Goal: Answer question/provide support: Share knowledge or assist other users

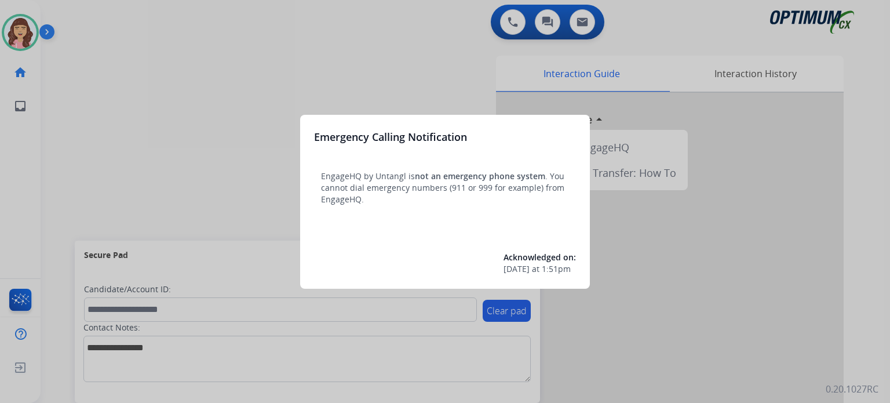
click at [431, 65] on div at bounding box center [445, 201] width 890 height 403
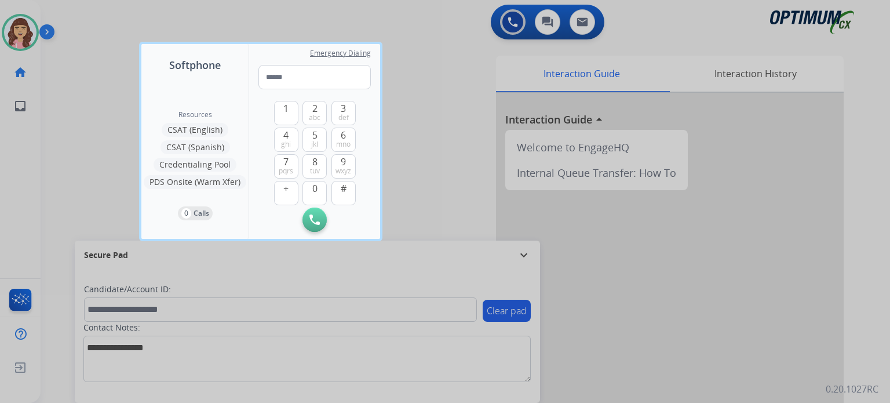
click at [448, 136] on div at bounding box center [445, 201] width 890 height 403
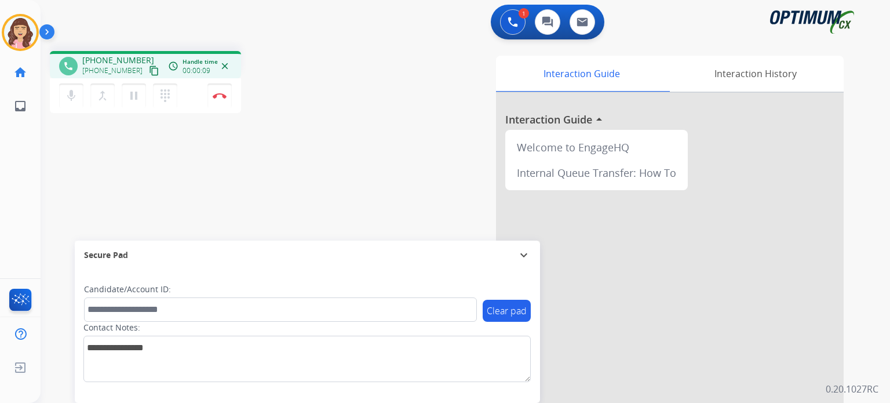
click at [149, 71] on mat-icon "content_copy" at bounding box center [154, 70] width 10 height 10
click at [221, 96] on img at bounding box center [220, 96] width 14 height 6
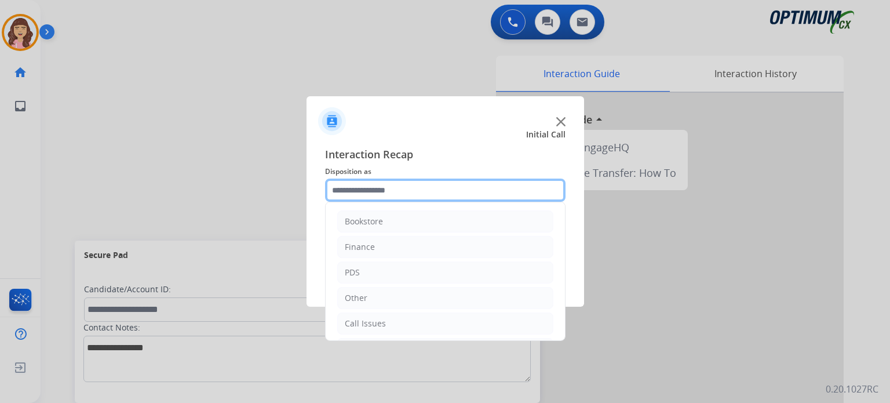
click at [401, 192] on input "text" at bounding box center [445, 189] width 240 height 23
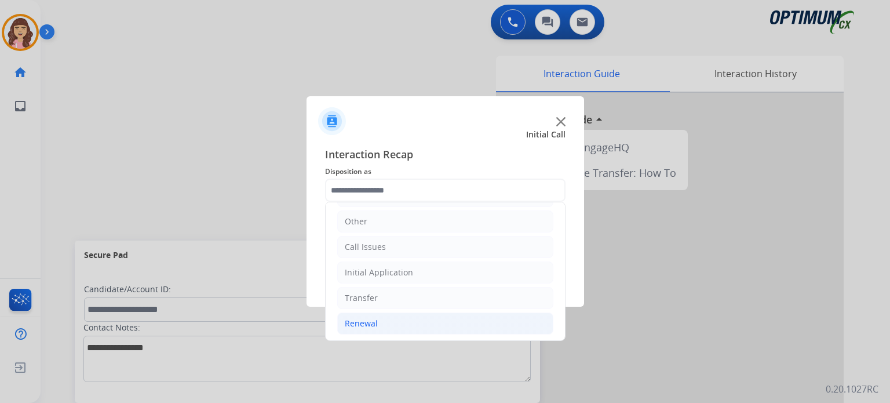
click at [380, 326] on li "Renewal" at bounding box center [445, 323] width 216 height 22
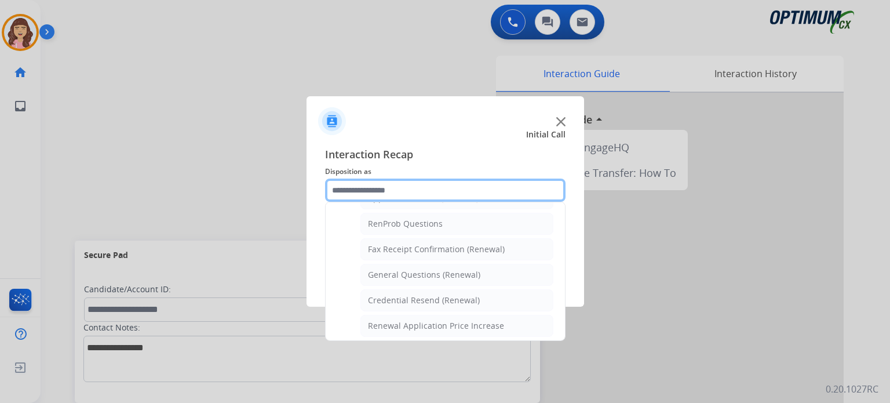
scroll to position [284, 0]
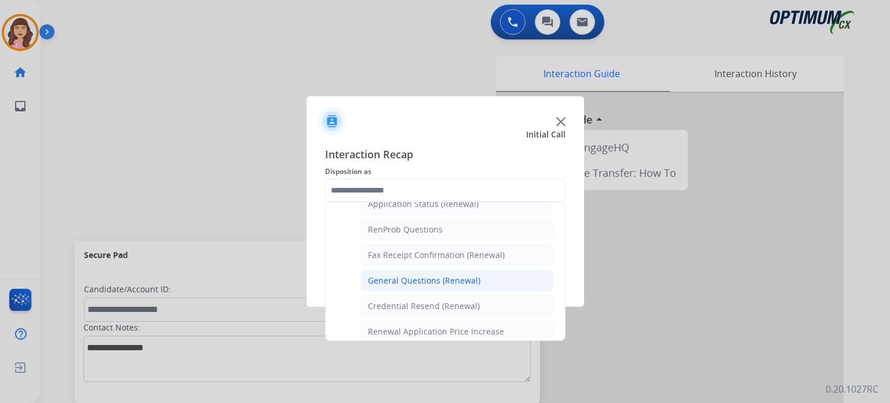
click at [445, 275] on div "General Questions (Renewal)" at bounding box center [424, 281] width 112 height 12
type input "**********"
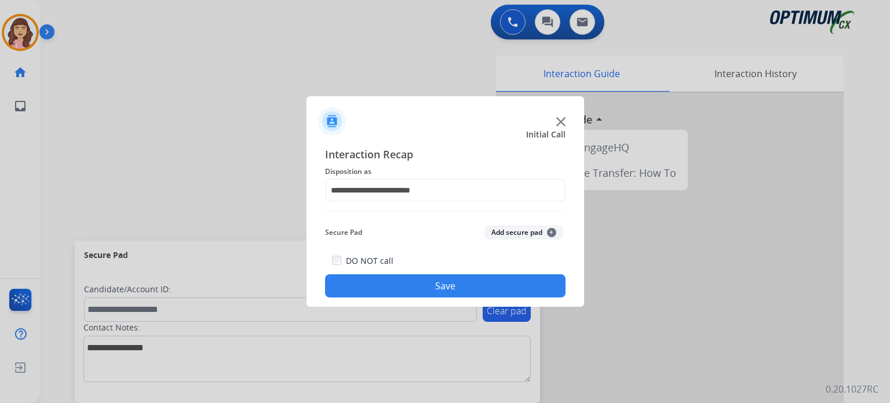
click at [439, 282] on button "Save" at bounding box center [445, 285] width 240 height 23
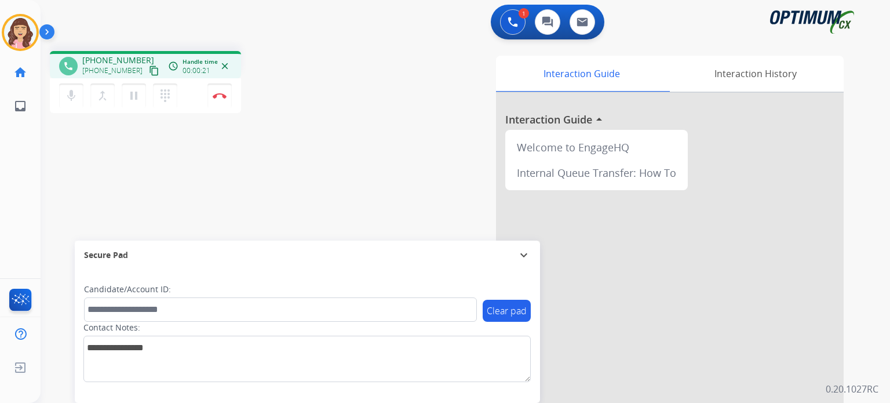
click at [149, 71] on mat-icon "content_copy" at bounding box center [154, 70] width 10 height 10
click at [217, 100] on button "Disconnect" at bounding box center [219, 95] width 24 height 24
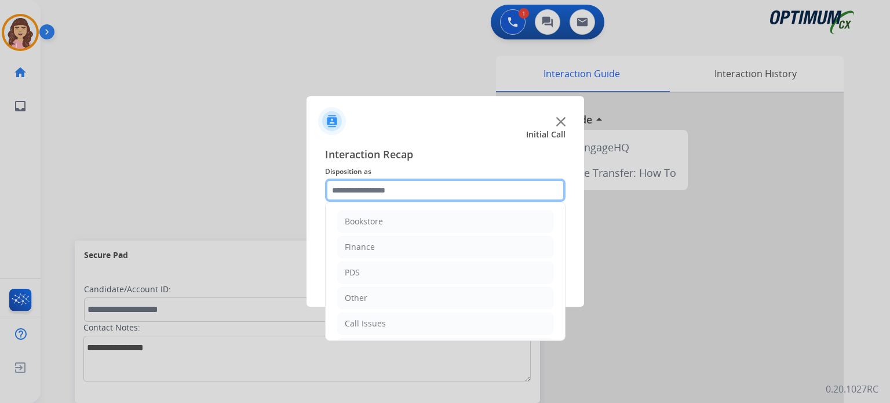
click at [383, 187] on input "text" at bounding box center [445, 189] width 240 height 23
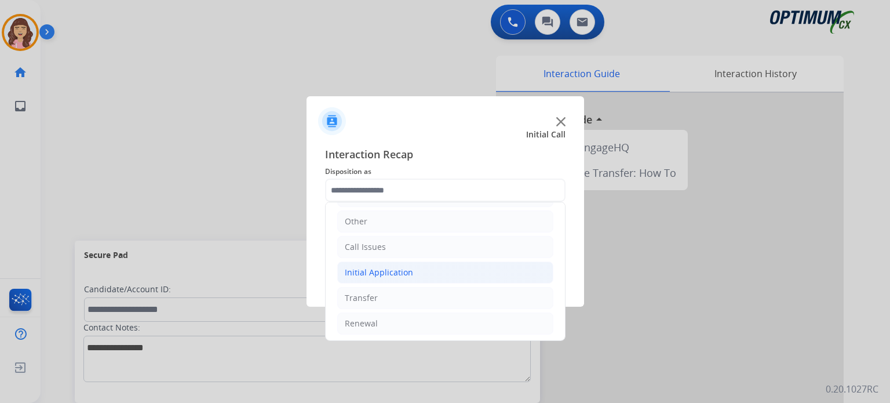
click at [404, 266] on div "Initial Application" at bounding box center [379, 272] width 68 height 12
click at [397, 323] on li "Appeals" at bounding box center [456, 323] width 193 height 22
type input "*******"
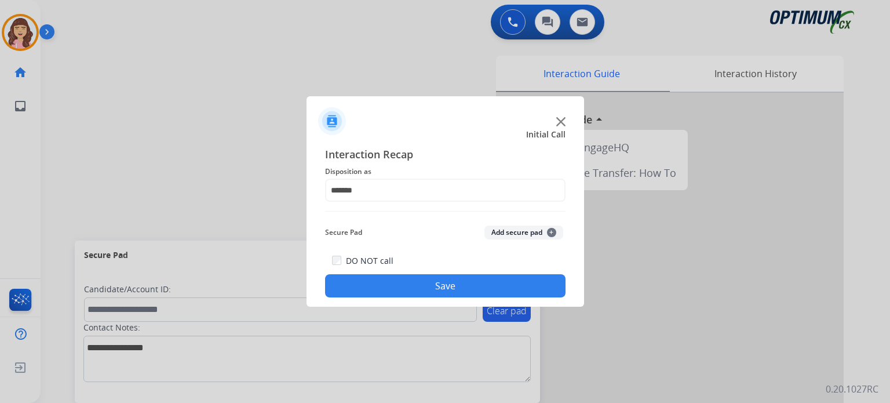
click at [444, 289] on button "Save" at bounding box center [445, 285] width 240 height 23
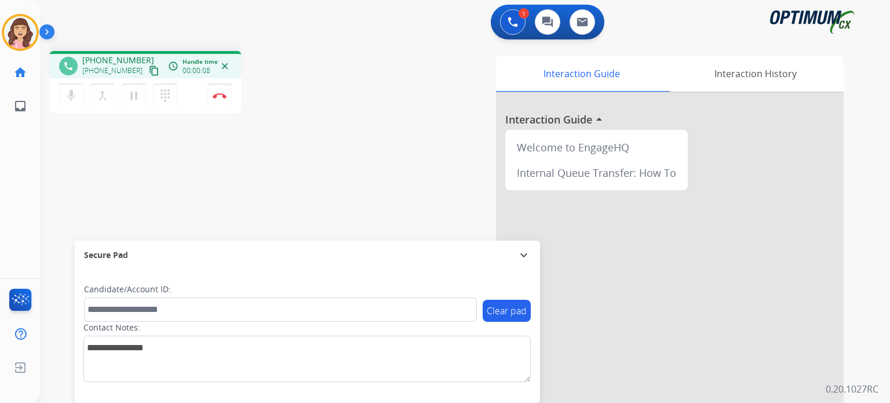
click at [149, 69] on mat-icon "content_copy" at bounding box center [154, 70] width 10 height 10
click at [131, 95] on mat-icon "pause" at bounding box center [134, 96] width 14 height 14
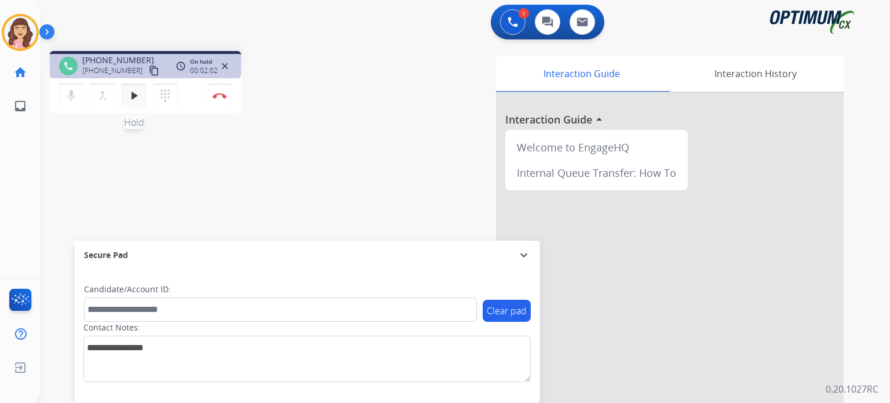
click at [137, 99] on mat-icon "play_arrow" at bounding box center [134, 96] width 14 height 14
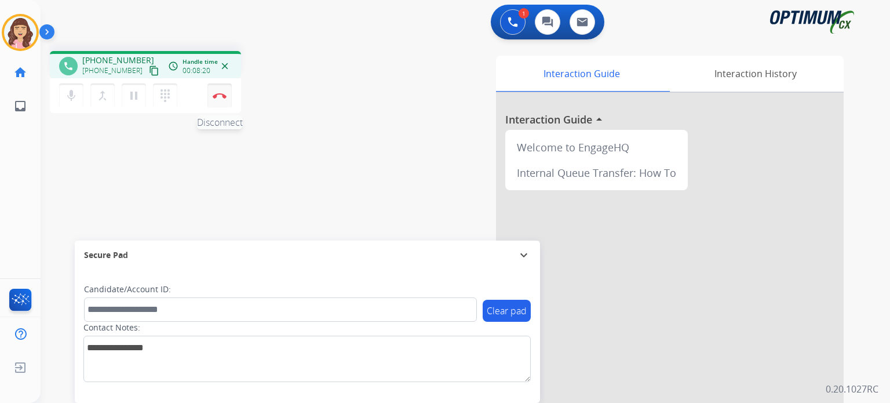
click at [218, 94] on img at bounding box center [220, 96] width 14 height 6
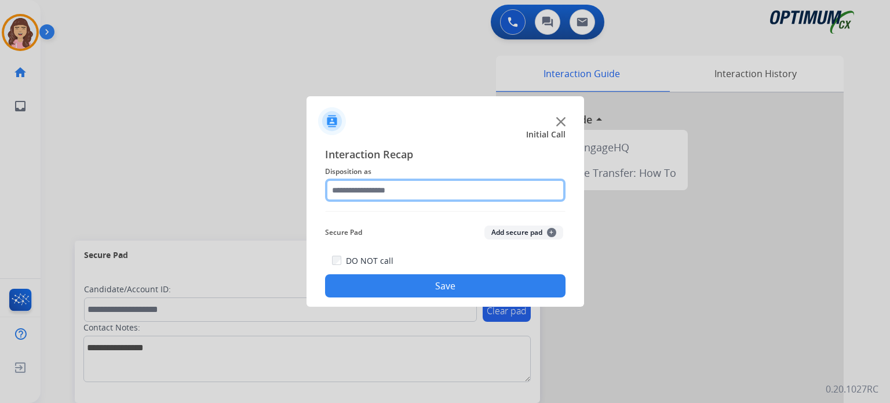
click at [385, 194] on input "text" at bounding box center [445, 189] width 240 height 23
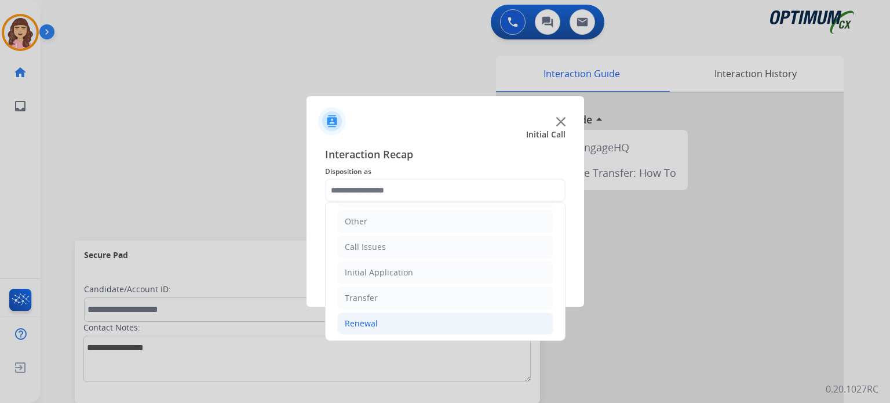
click at [370, 324] on div "Renewal" at bounding box center [361, 323] width 33 height 12
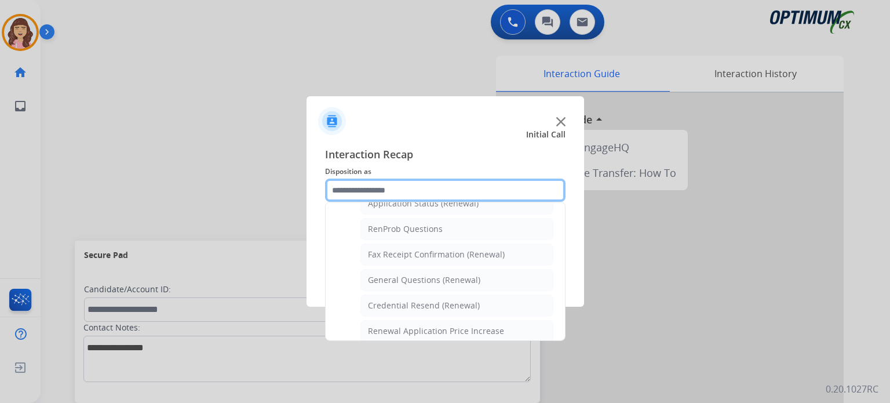
scroll to position [306, 0]
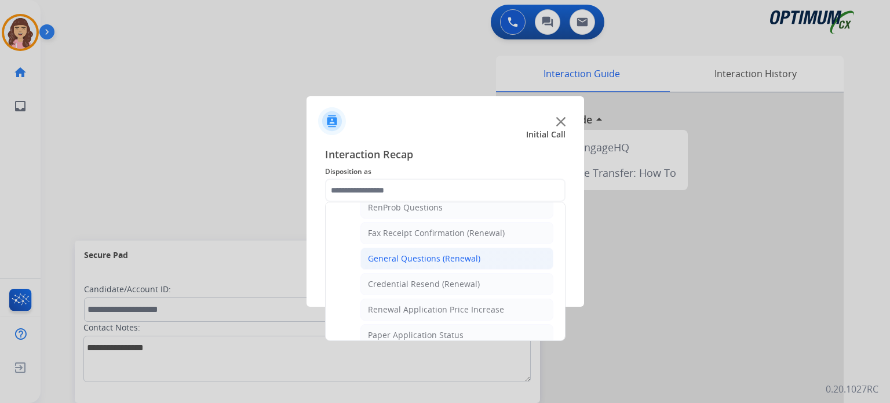
click at [399, 258] on div "General Questions (Renewal)" at bounding box center [424, 259] width 112 height 12
type input "**********"
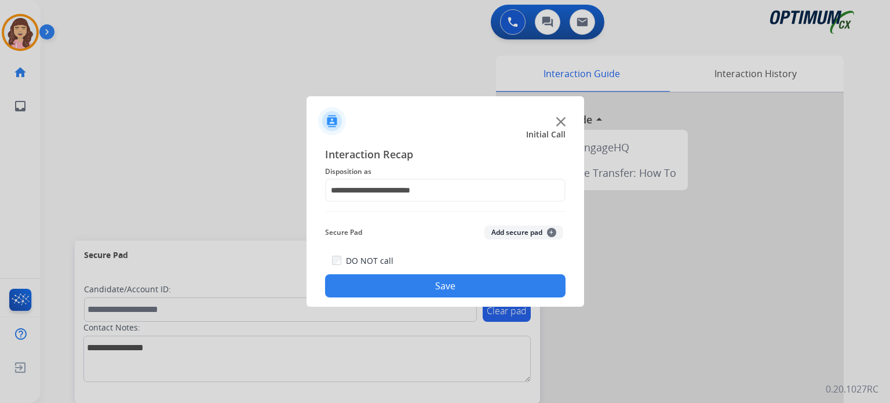
click at [426, 287] on button "Save" at bounding box center [445, 285] width 240 height 23
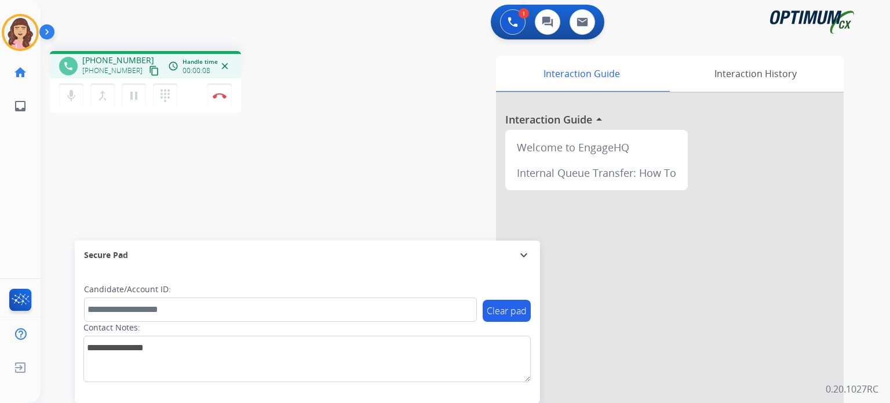
click at [149, 71] on mat-icon "content_copy" at bounding box center [154, 70] width 10 height 10
click at [275, 202] on div "phone [PHONE_NUMBER] [PHONE_NUMBER] content_copy access_time Call metrics Queue…" at bounding box center [451, 283] width 821 height 483
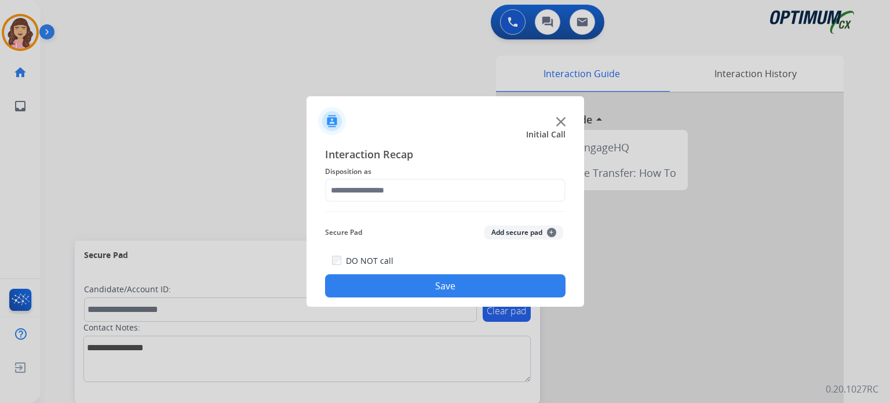
click at [215, 98] on div at bounding box center [445, 201] width 890 height 403
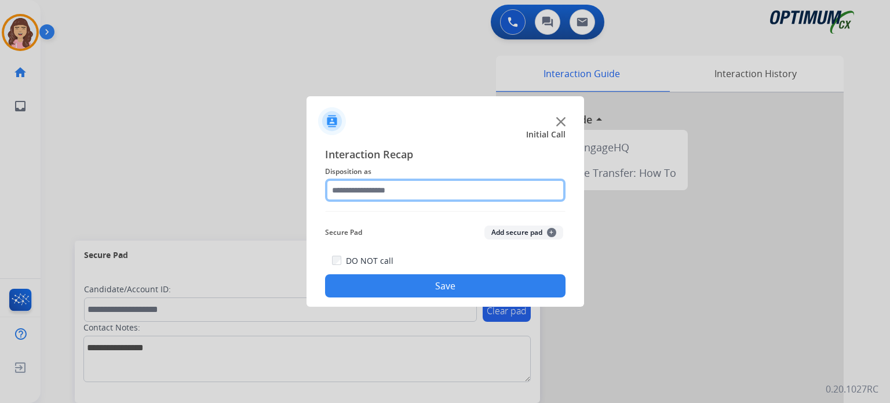
click at [423, 189] on input "text" at bounding box center [445, 189] width 240 height 23
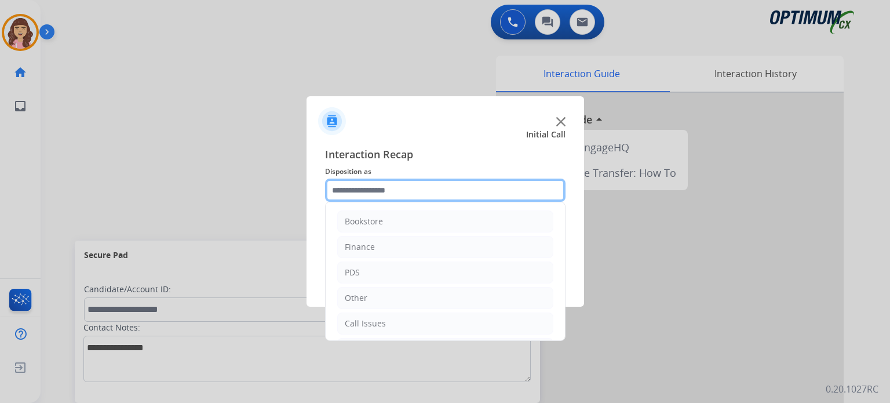
scroll to position [76, 0]
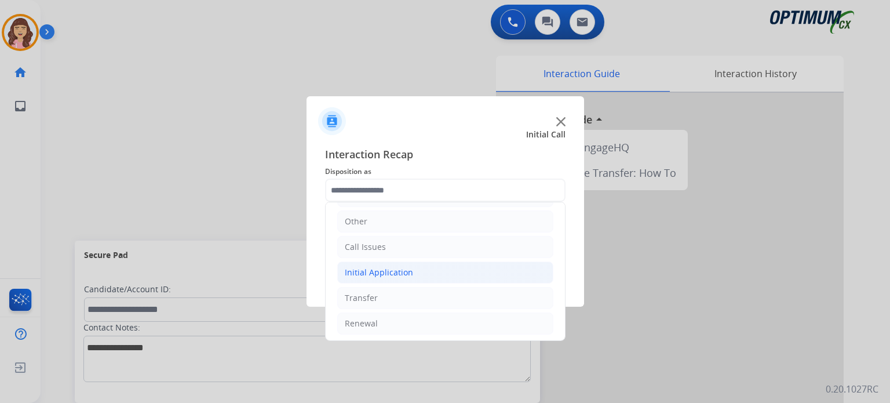
click at [412, 266] on li "Initial Application" at bounding box center [445, 272] width 216 height 22
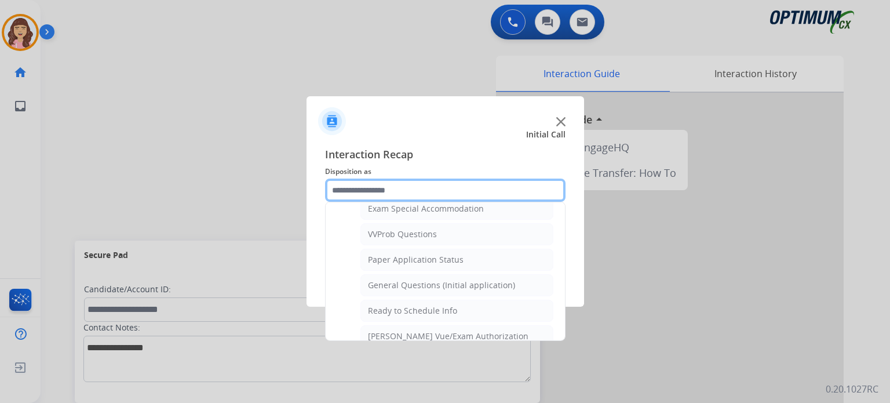
scroll to position [597, 0]
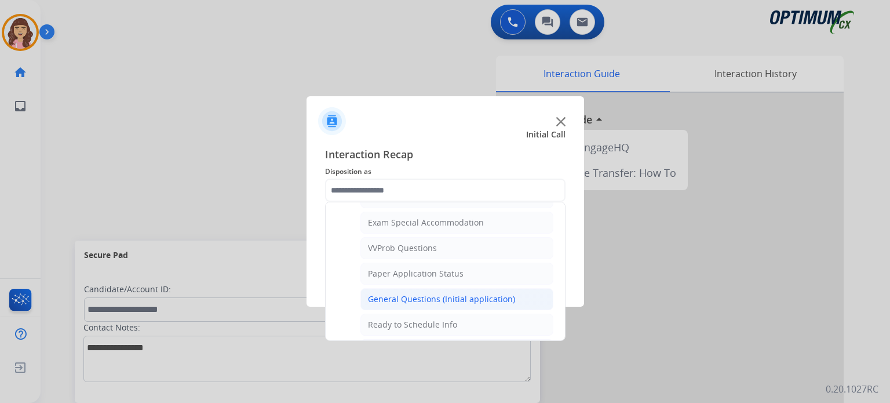
click at [422, 295] on div "General Questions (Initial application)" at bounding box center [441, 299] width 147 height 12
type input "**********"
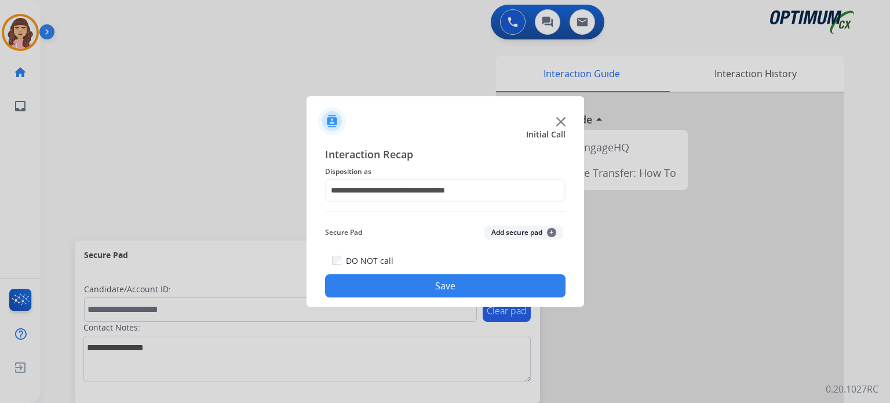
click at [445, 286] on button "Save" at bounding box center [445, 285] width 240 height 23
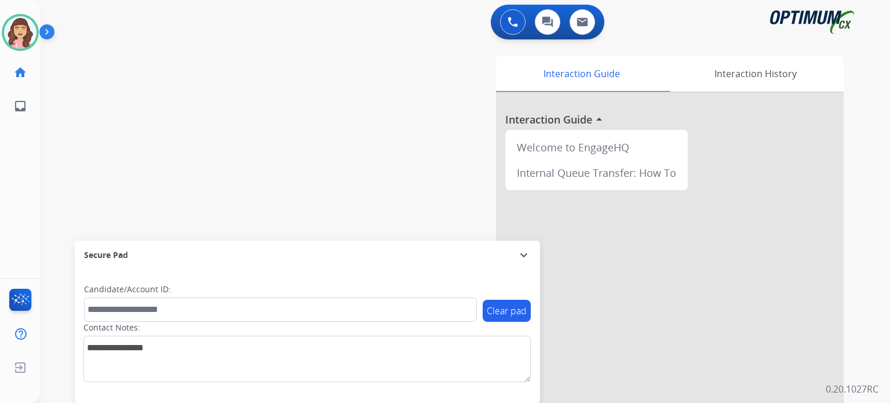
click at [255, 52] on div "swap_horiz Break voice bridge close_fullscreen Connect 3-Way Call merge_type Se…" at bounding box center [451, 283] width 821 height 483
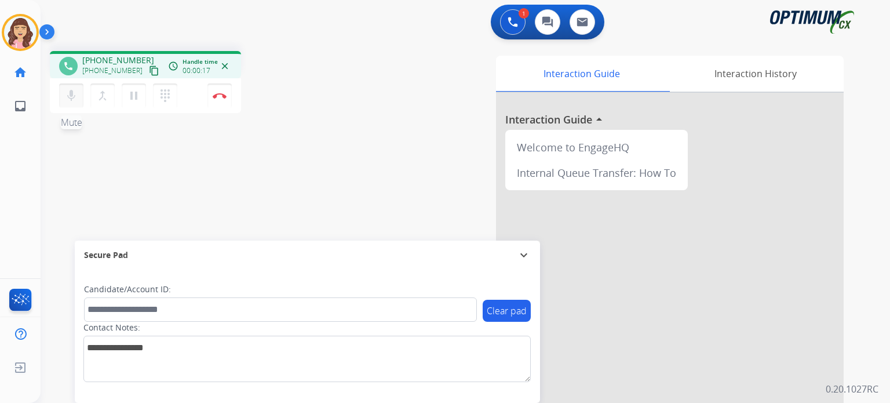
click at [74, 97] on mat-icon "mic" at bounding box center [71, 96] width 14 height 14
click at [74, 97] on mat-icon "mic_off" at bounding box center [71, 96] width 14 height 14
click at [149, 70] on mat-icon "content_copy" at bounding box center [154, 70] width 10 height 10
click at [221, 92] on button "Disconnect" at bounding box center [219, 95] width 24 height 24
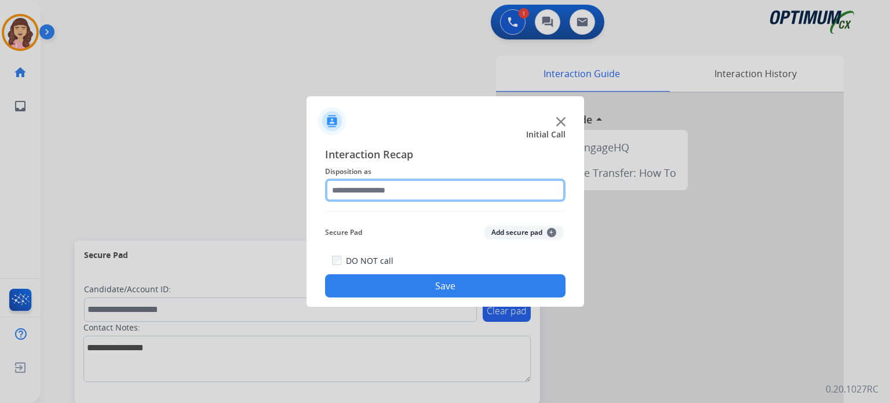
click at [396, 192] on input "text" at bounding box center [445, 189] width 240 height 23
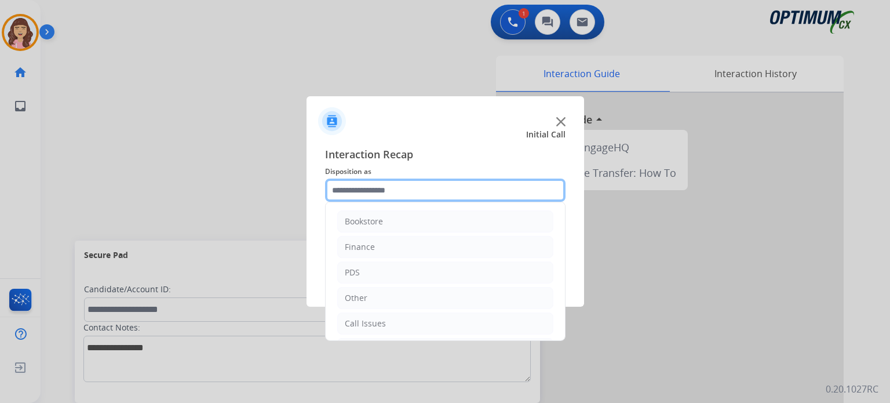
scroll to position [76, 0]
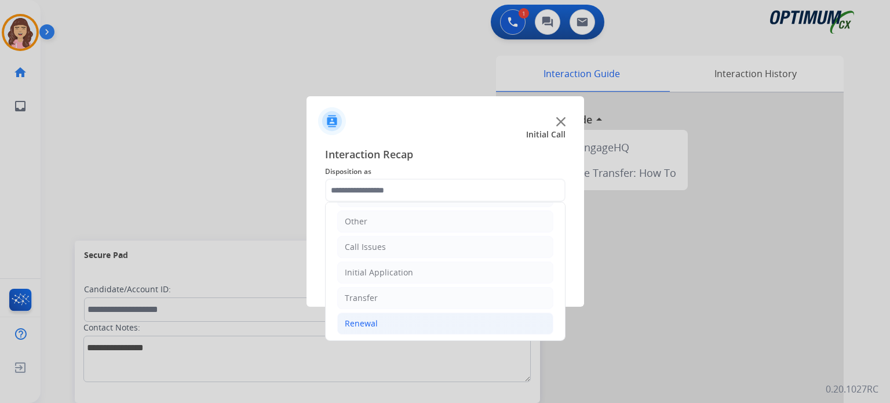
click at [379, 318] on li "Renewal" at bounding box center [445, 323] width 216 height 22
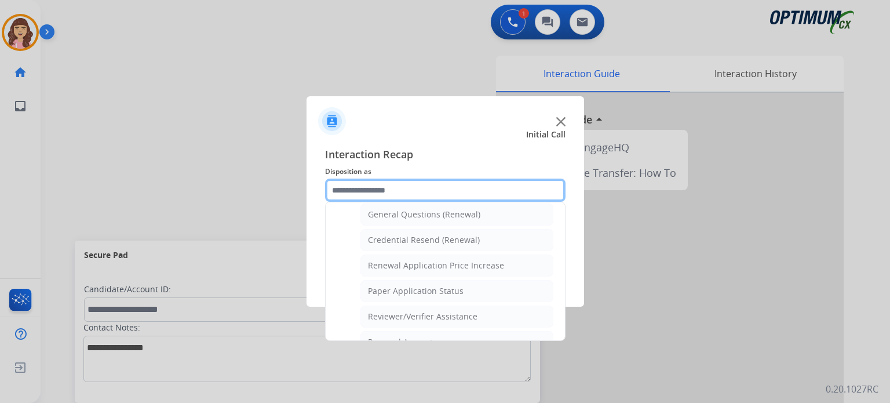
scroll to position [327, 0]
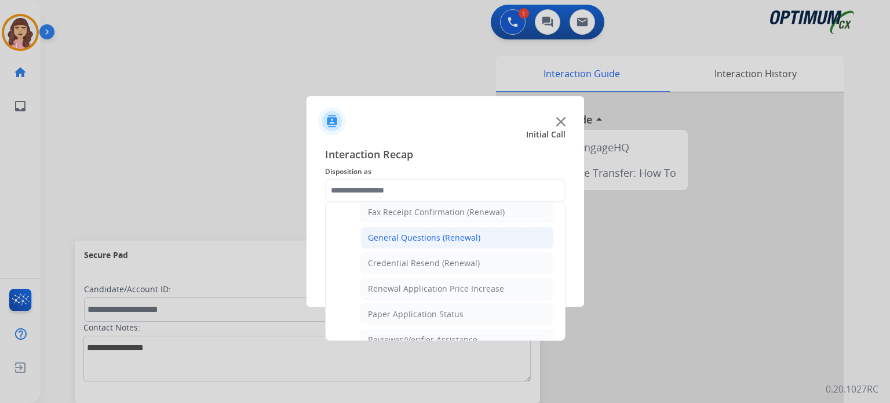
click at [433, 232] on div "General Questions (Renewal)" at bounding box center [424, 238] width 112 height 12
type input "**********"
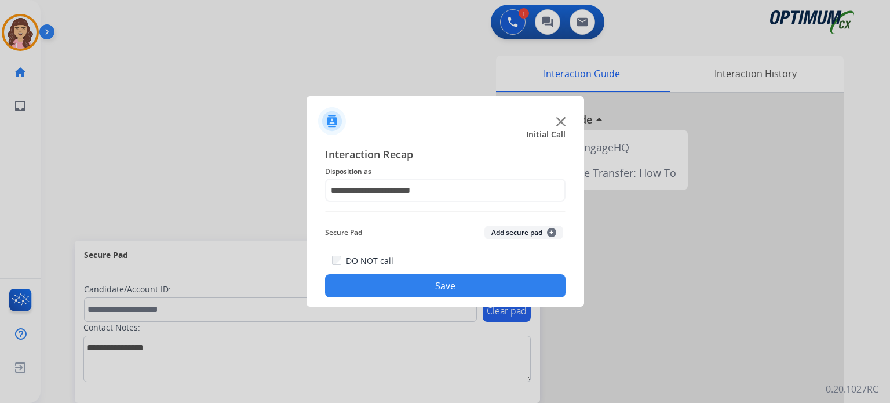
click at [450, 288] on button "Save" at bounding box center [445, 285] width 240 height 23
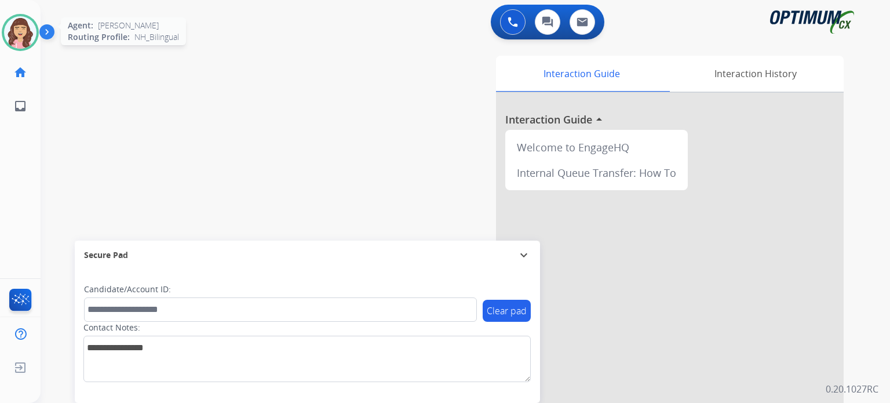
click at [25, 40] on img at bounding box center [20, 32] width 32 height 32
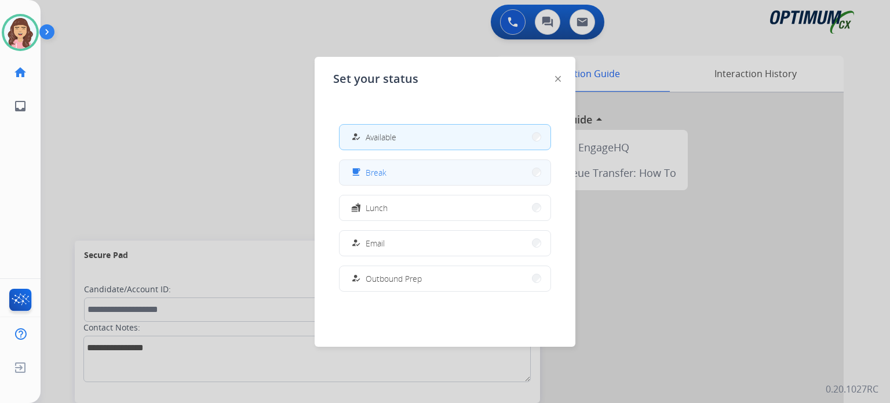
click at [383, 170] on span "Break" at bounding box center [376, 172] width 21 height 12
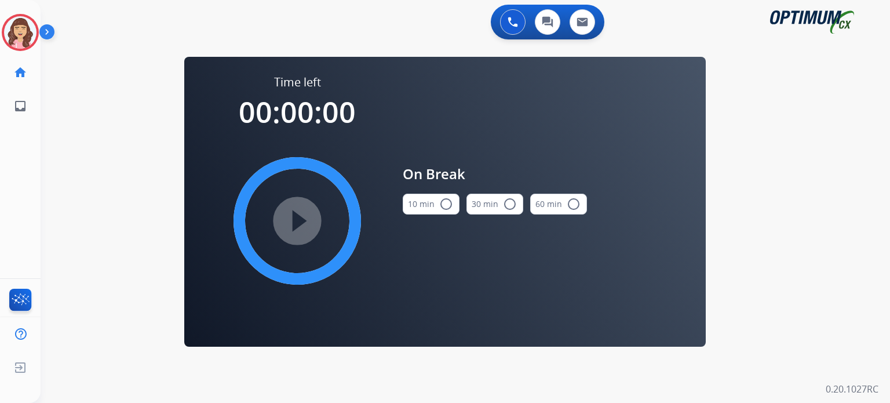
click at [445, 208] on mat-icon "radio_button_unchecked" at bounding box center [446, 204] width 14 height 14
click at [296, 221] on mat-icon "play_circle_filled" at bounding box center [297, 221] width 14 height 14
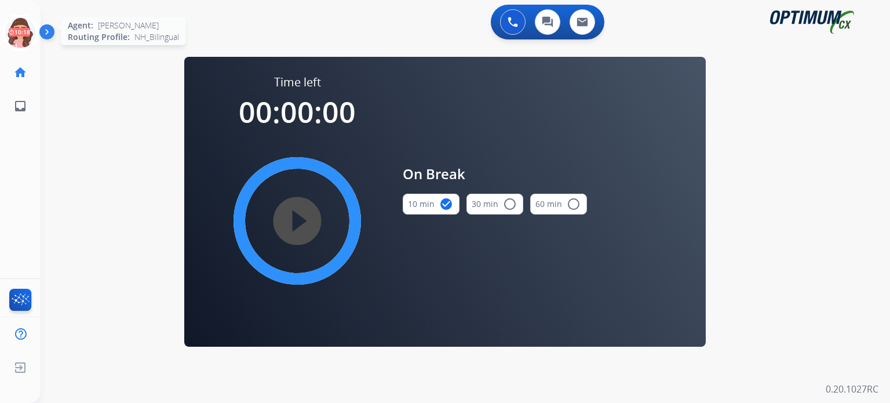
click at [24, 27] on icon at bounding box center [21, 33] width 38 height 38
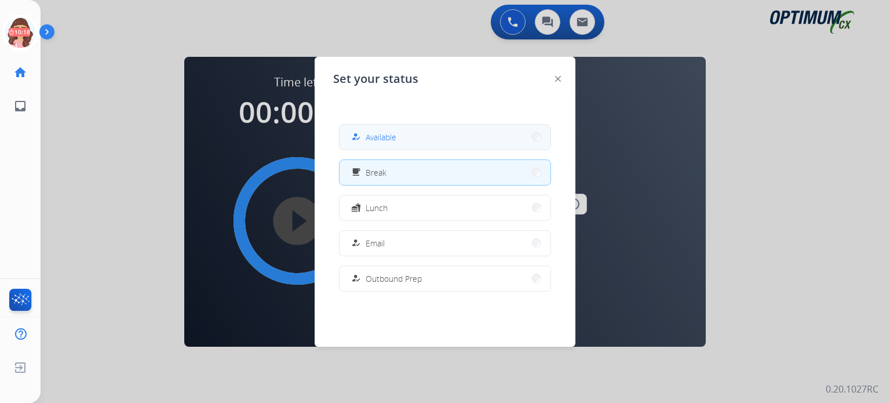
click at [381, 133] on span "Available" at bounding box center [381, 137] width 31 height 12
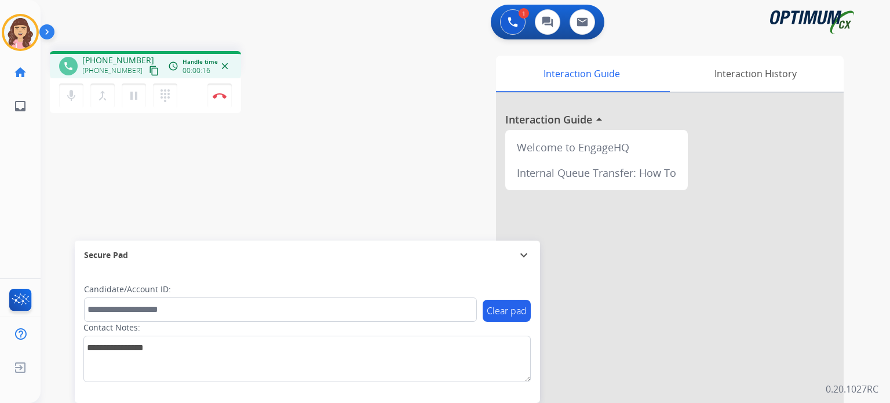
click at [149, 74] on mat-icon "content_copy" at bounding box center [154, 70] width 10 height 10
click at [149, 73] on mat-icon "content_copy" at bounding box center [154, 70] width 10 height 10
click at [149, 69] on mat-icon "content_copy" at bounding box center [154, 70] width 10 height 10
click at [70, 194] on div "phone [PHONE_NUMBER] [PHONE_NUMBER] content_copy access_time Call metrics Queue…" at bounding box center [451, 283] width 821 height 483
click at [285, 191] on div "phone [PHONE_NUMBER] [PHONE_NUMBER] content_copy access_time Call metrics Queue…" at bounding box center [451, 283] width 821 height 483
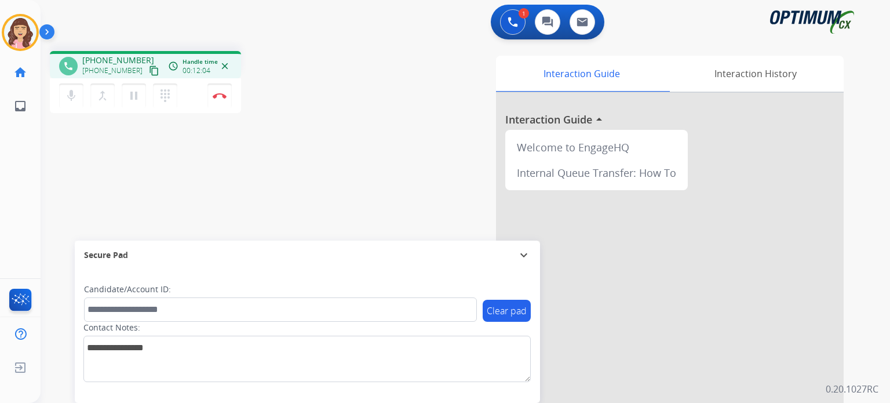
click at [149, 72] on mat-icon "content_copy" at bounding box center [154, 70] width 10 height 10
click at [133, 97] on mat-icon "pause" at bounding box center [134, 96] width 14 height 14
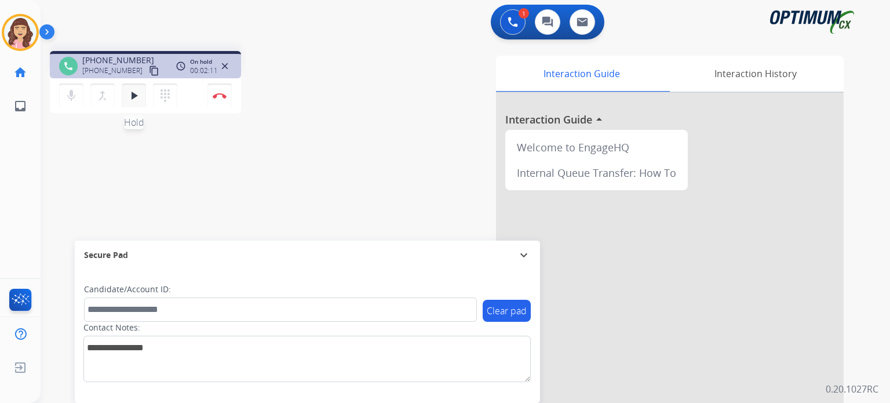
click at [129, 99] on mat-icon "play_arrow" at bounding box center [134, 96] width 14 height 14
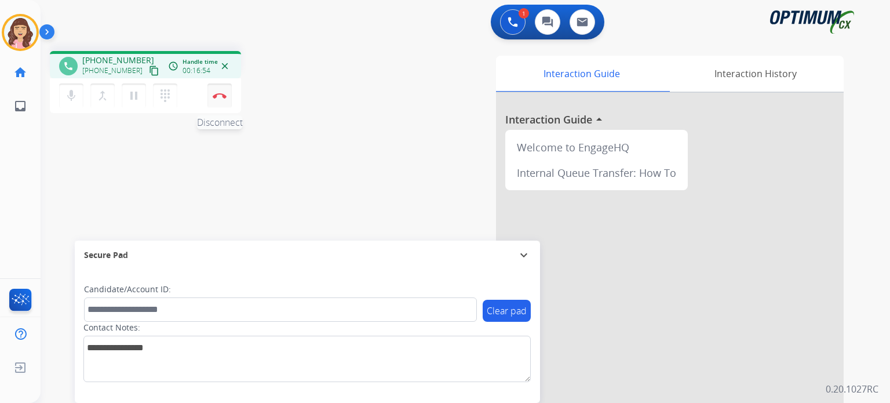
click at [218, 94] on img at bounding box center [220, 96] width 14 height 6
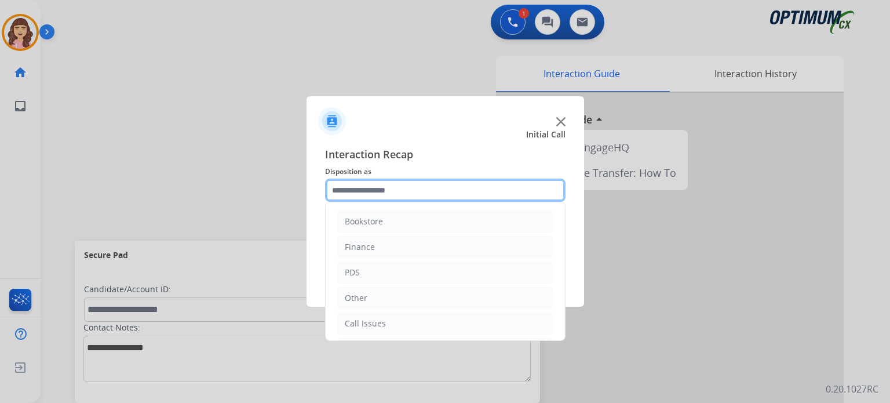
click at [415, 188] on input "text" at bounding box center [445, 189] width 240 height 23
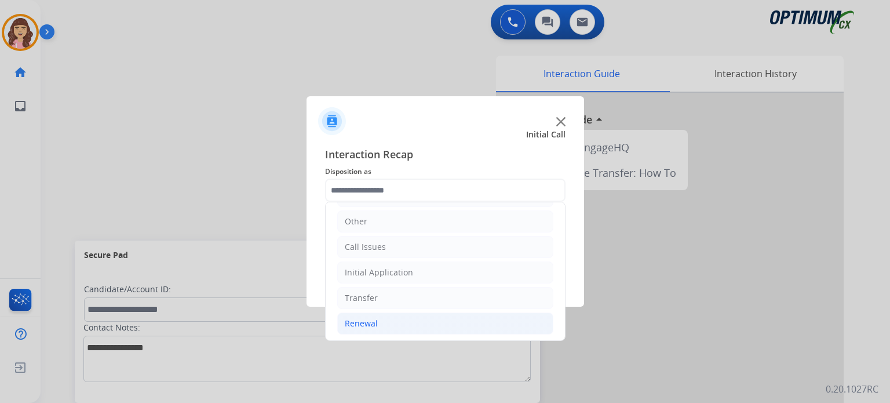
click at [384, 319] on li "Renewal" at bounding box center [445, 323] width 216 height 22
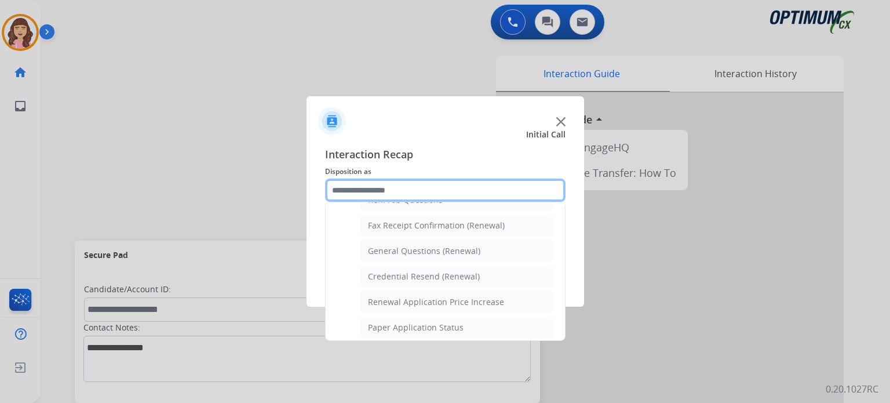
scroll to position [304, 0]
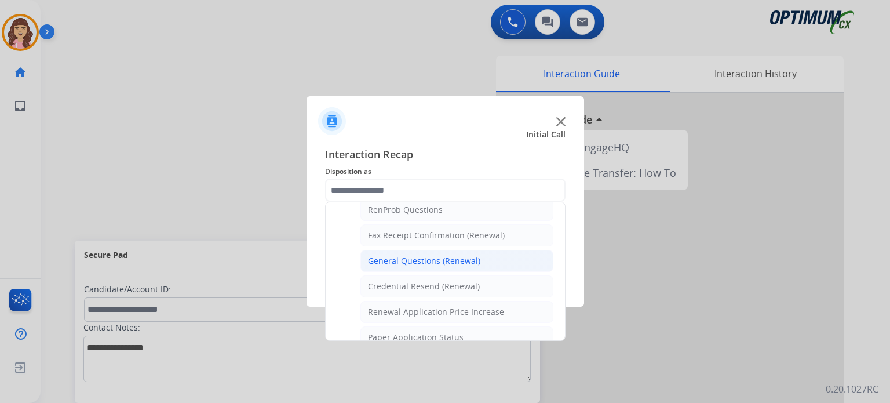
click at [453, 256] on div "General Questions (Renewal)" at bounding box center [424, 261] width 112 height 12
type input "**********"
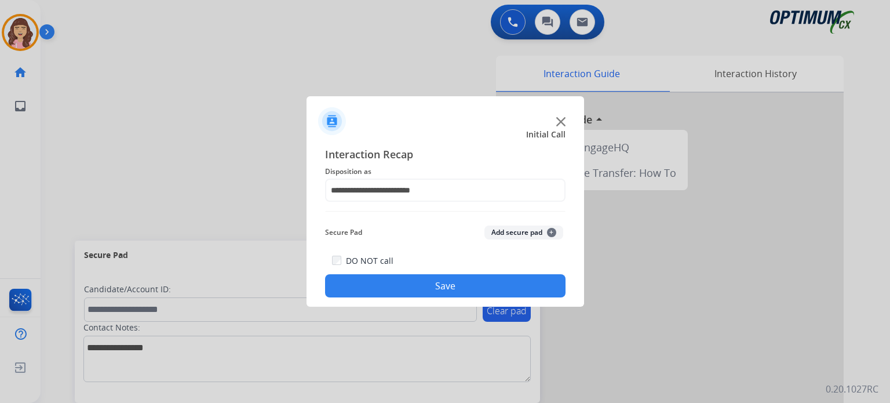
click at [436, 278] on button "Save" at bounding box center [445, 285] width 240 height 23
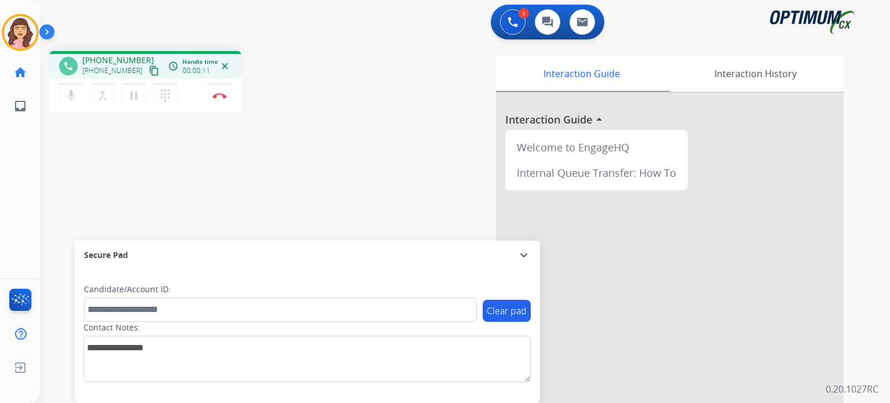
click at [149, 67] on mat-icon "content_copy" at bounding box center [154, 70] width 10 height 10
click at [302, 180] on div "phone [PHONE_NUMBER] [PHONE_NUMBER] content_copy access_time Call metrics Queue…" at bounding box center [451, 283] width 821 height 483
click at [222, 100] on button "Disconnect" at bounding box center [219, 95] width 24 height 24
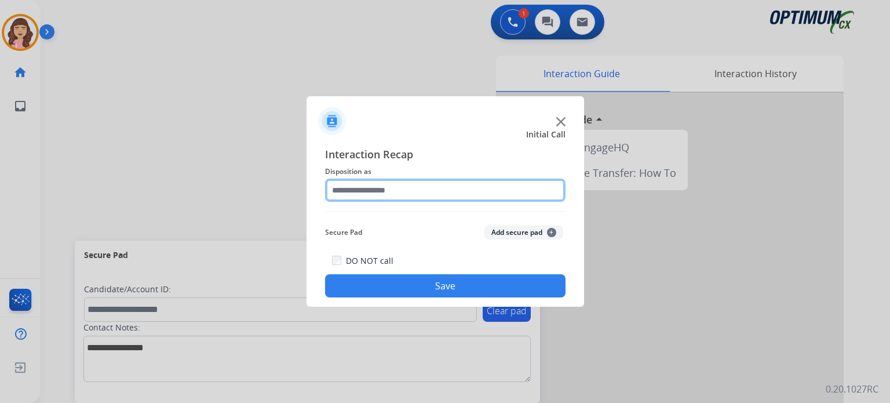
click at [415, 187] on input "text" at bounding box center [445, 189] width 240 height 23
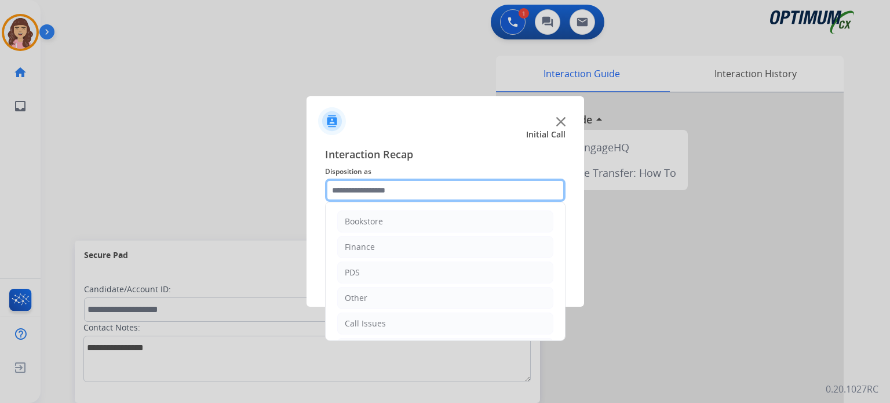
scroll to position [76, 0]
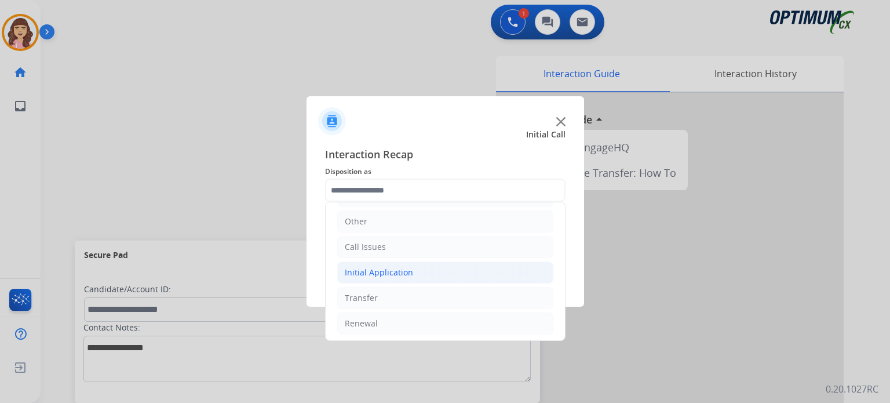
click at [390, 272] on div "Initial Application" at bounding box center [379, 272] width 68 height 12
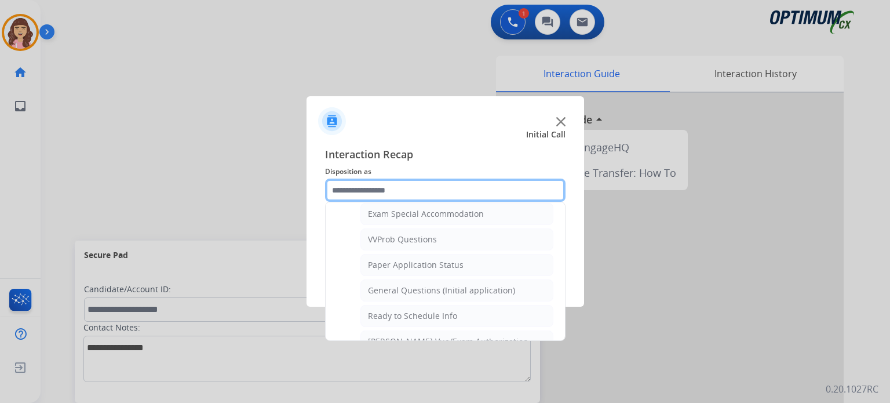
scroll to position [602, 0]
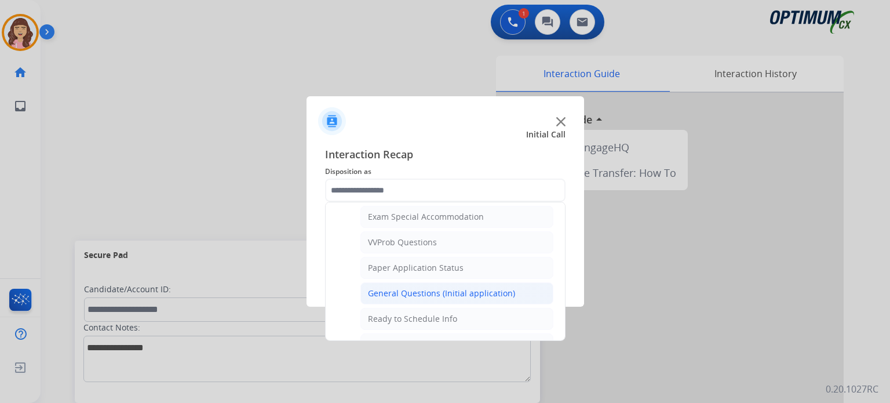
click at [462, 287] on div "General Questions (Initial application)" at bounding box center [441, 293] width 147 height 12
type input "**********"
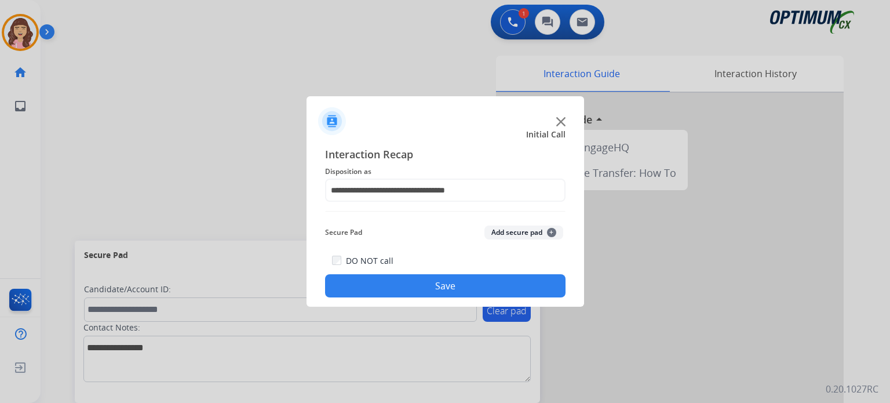
click at [445, 284] on button "Save" at bounding box center [445, 285] width 240 height 23
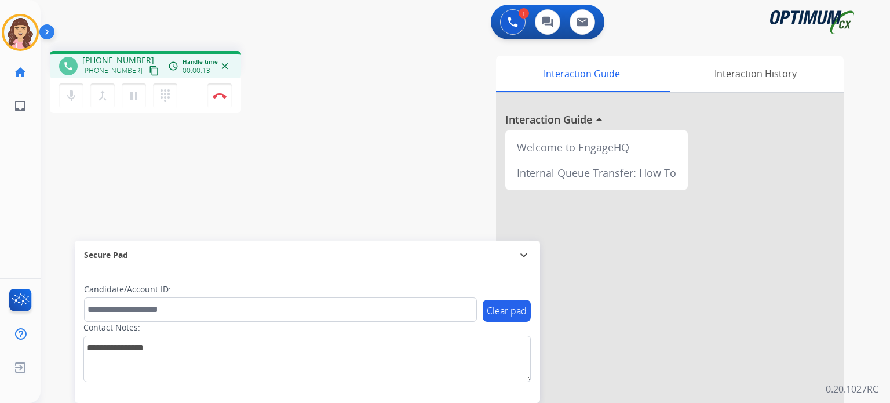
click at [149, 72] on mat-icon "content_copy" at bounding box center [154, 70] width 10 height 10
click at [218, 101] on button "Disconnect" at bounding box center [219, 95] width 24 height 24
click at [213, 94] on img at bounding box center [220, 96] width 14 height 6
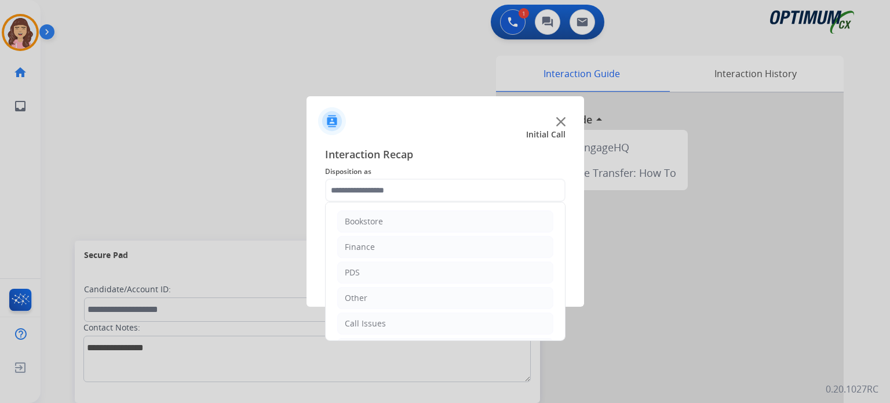
click at [423, 188] on input "text" at bounding box center [445, 189] width 240 height 23
click at [389, 321] on li "Renewal" at bounding box center [445, 323] width 216 height 22
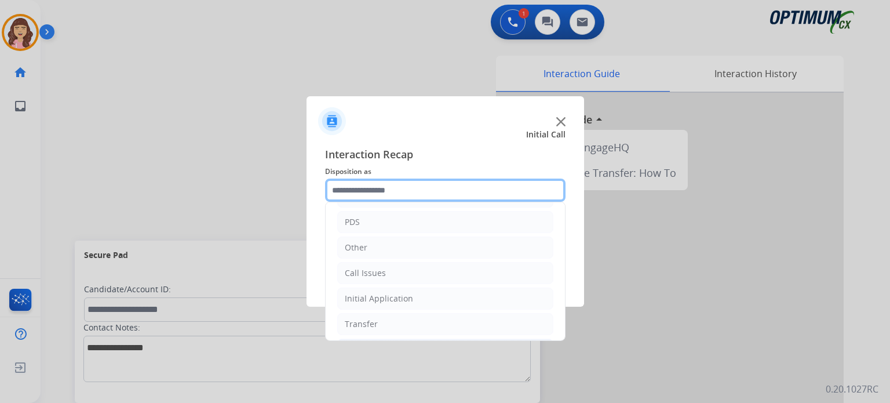
scroll to position [46, 0]
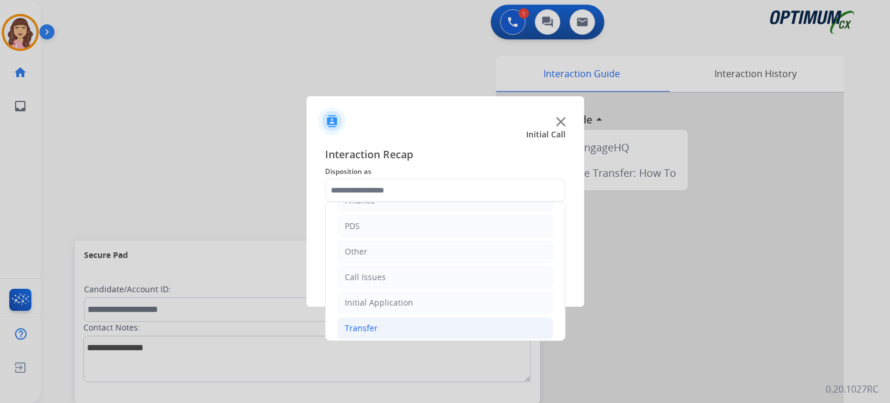
click at [379, 324] on li "Transfer" at bounding box center [445, 328] width 216 height 22
click at [392, 282] on li "Call Issues" at bounding box center [445, 277] width 216 height 22
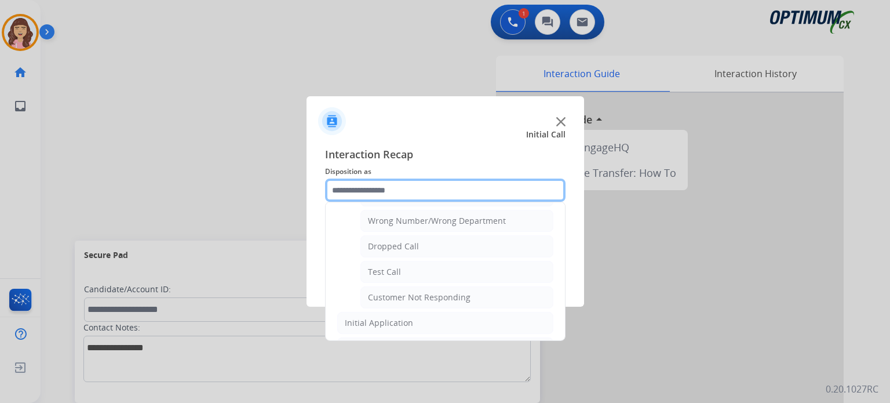
scroll to position [152, 0]
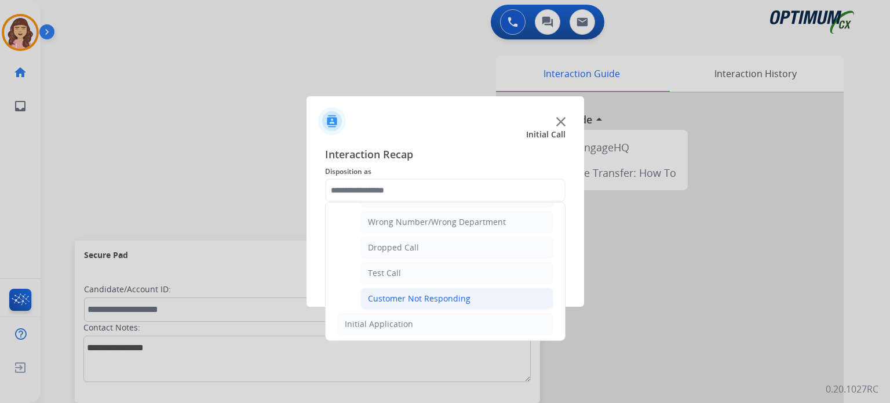
click at [438, 294] on div "Customer Not Responding" at bounding box center [419, 299] width 103 height 12
type input "**********"
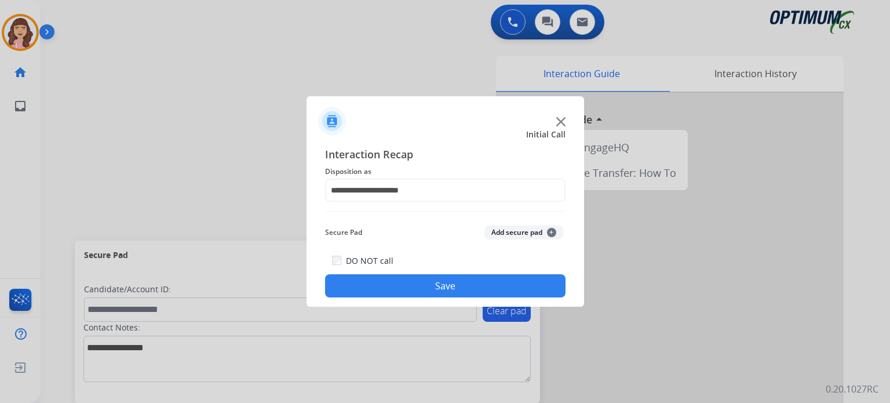
click at [443, 282] on button "Save" at bounding box center [445, 285] width 240 height 23
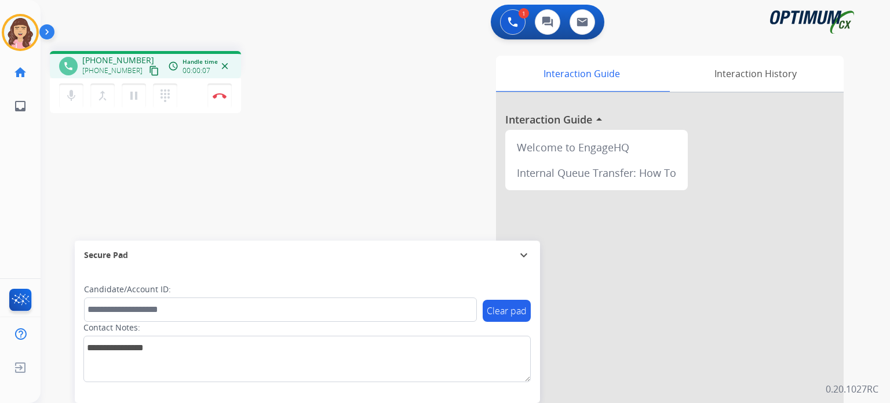
click at [149, 71] on mat-icon "content_copy" at bounding box center [154, 70] width 10 height 10
click at [130, 94] on mat-icon "pause" at bounding box center [134, 96] width 14 height 14
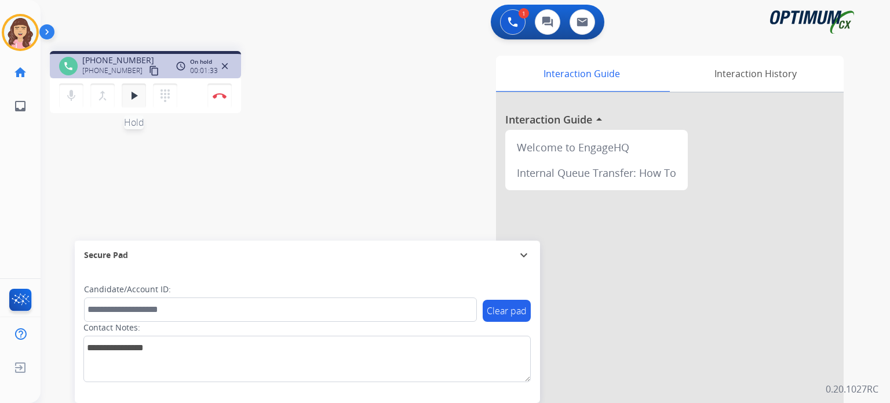
click at [134, 99] on mat-icon "play_arrow" at bounding box center [134, 96] width 14 height 14
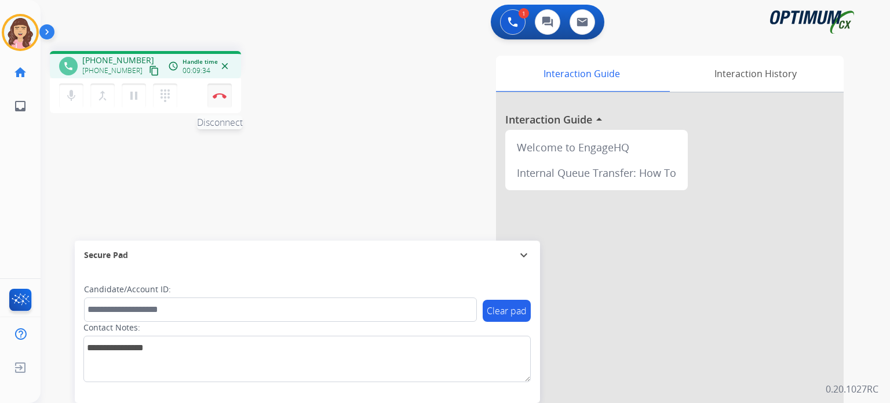
click at [222, 97] on img at bounding box center [220, 96] width 14 height 6
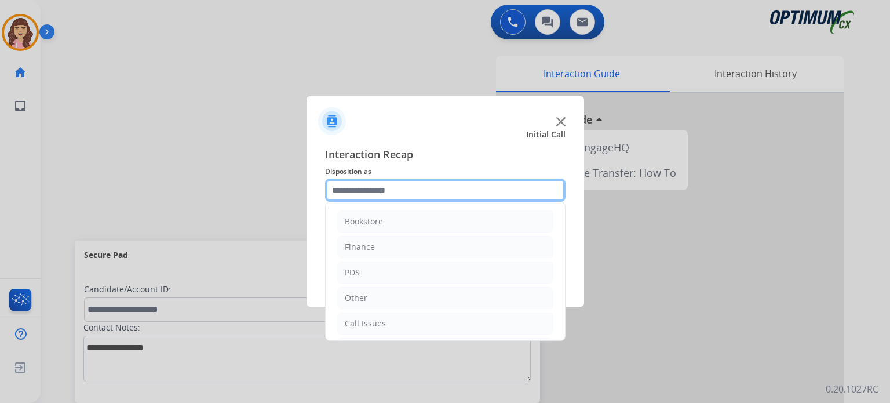
click at [391, 188] on input "text" at bounding box center [445, 189] width 240 height 23
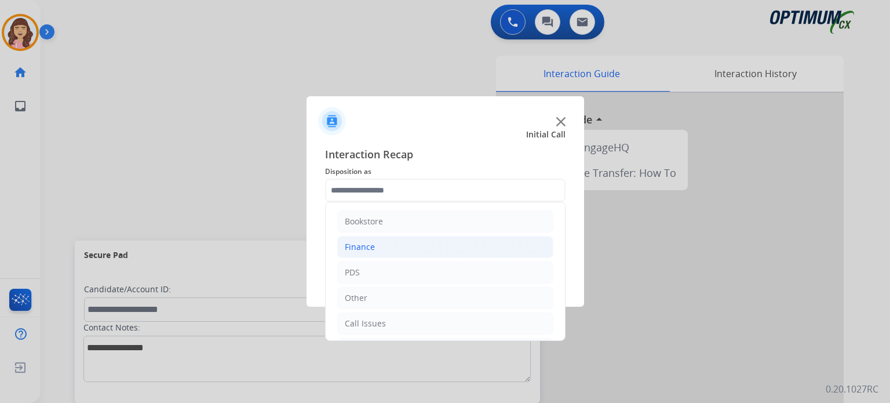
click at [390, 241] on li "Finance" at bounding box center [445, 247] width 216 height 22
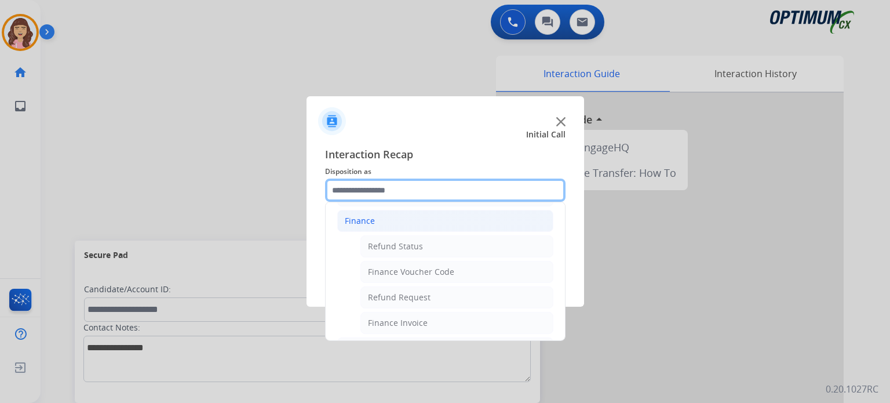
scroll to position [20, 0]
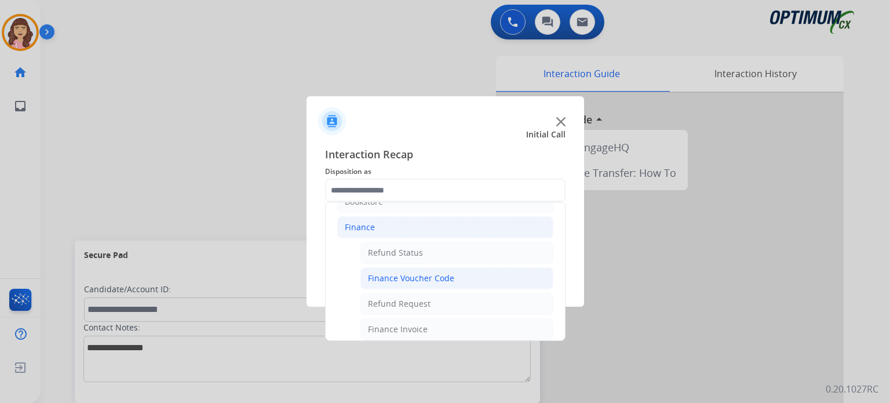
click at [405, 274] on div "Finance Voucher Code" at bounding box center [411, 278] width 86 height 12
type input "**********"
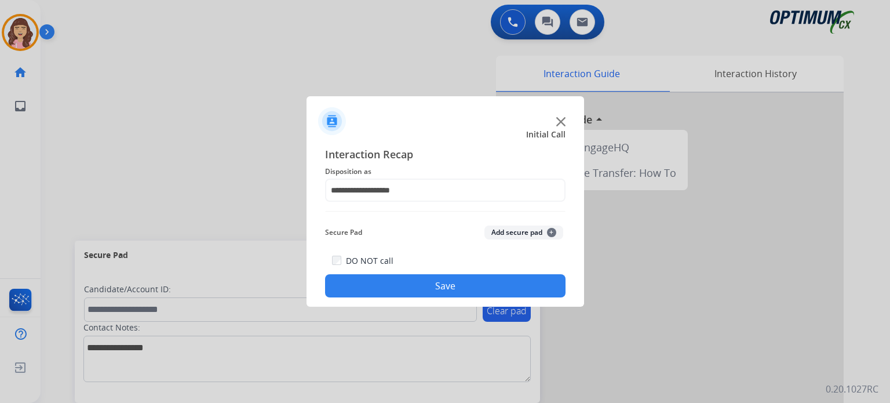
click at [447, 271] on div "DO NOT call Save" at bounding box center [445, 275] width 240 height 44
click at [450, 281] on button "Save" at bounding box center [445, 285] width 240 height 23
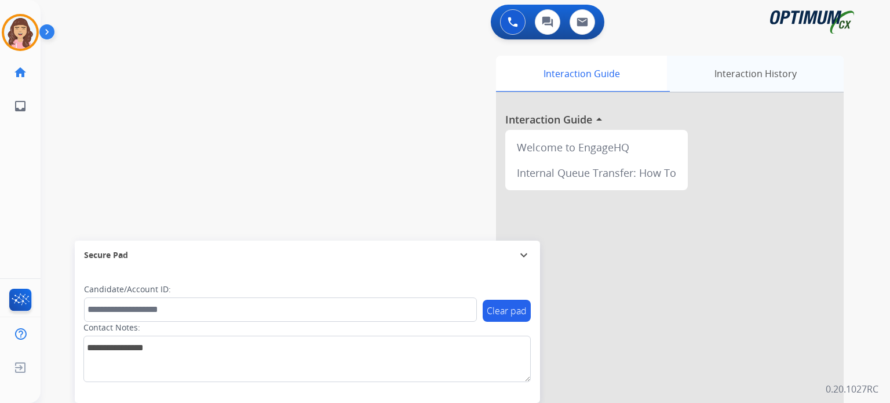
click at [736, 76] on div "Interaction History" at bounding box center [755, 74] width 177 height 36
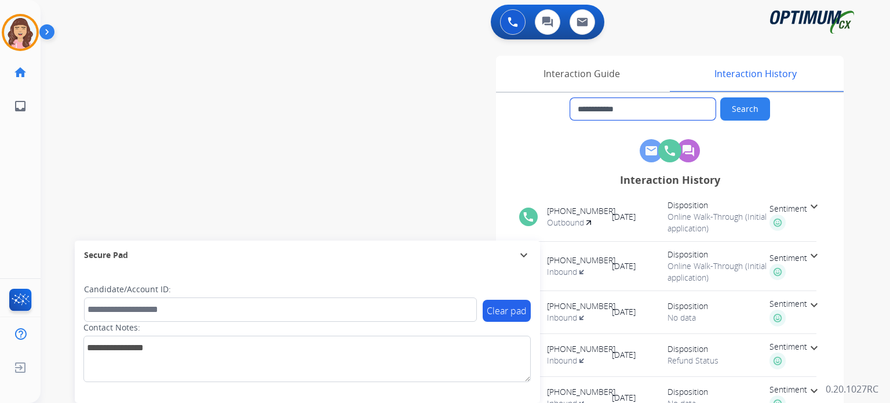
drag, startPoint x: 653, startPoint y: 108, endPoint x: 445, endPoint y: 103, distance: 208.6
click at [445, 103] on div "**********" at bounding box center [599, 290] width 487 height 469
click at [190, 121] on div "**********" at bounding box center [451, 283] width 821 height 483
type input "**********"
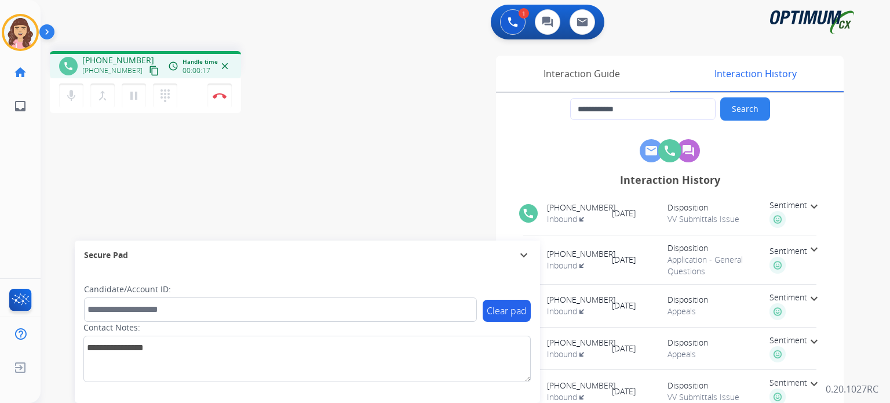
click at [149, 71] on mat-icon "content_copy" at bounding box center [154, 70] width 10 height 10
click at [221, 94] on img at bounding box center [220, 96] width 14 height 6
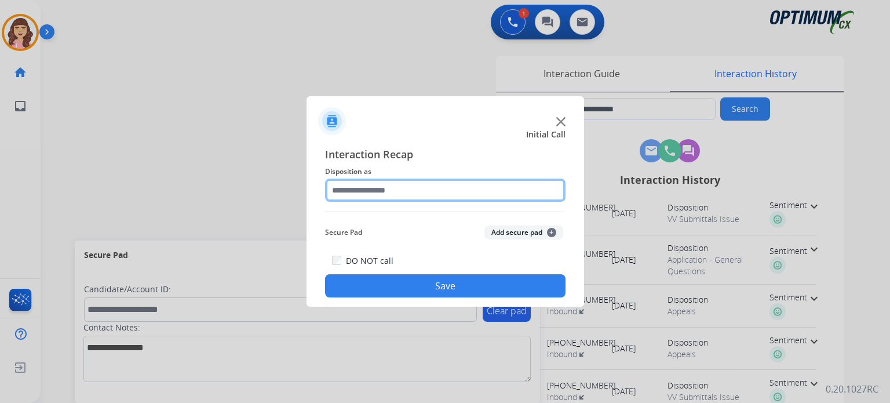
click at [396, 193] on input "text" at bounding box center [445, 189] width 240 height 23
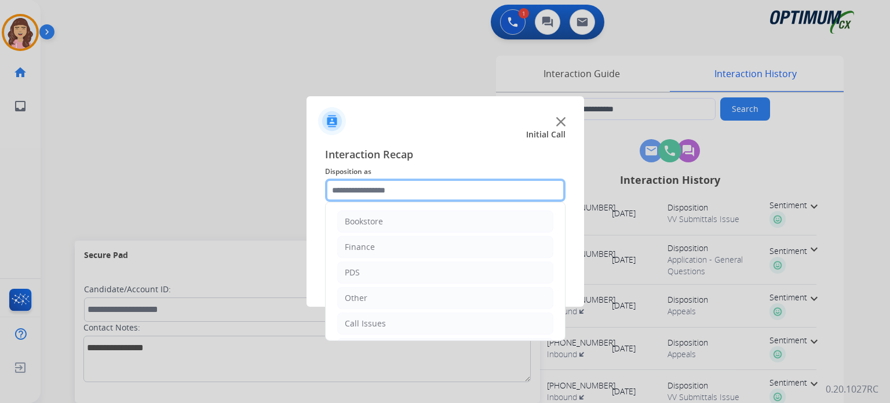
scroll to position [76, 0]
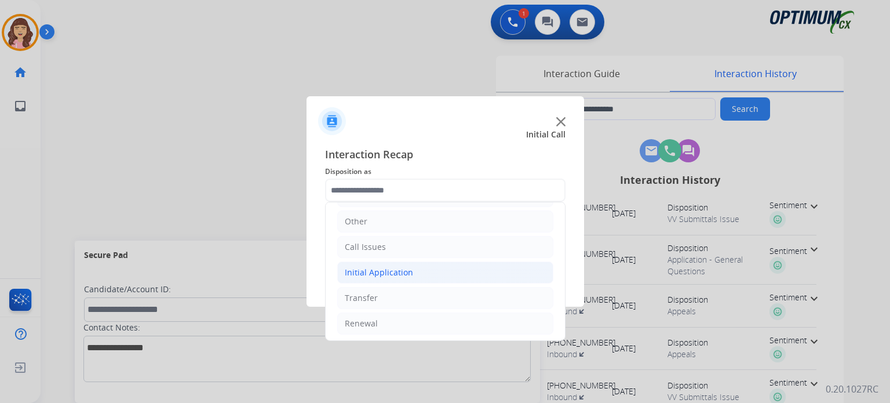
click at [407, 271] on div "Initial Application" at bounding box center [379, 272] width 68 height 12
click at [397, 318] on li "Appeals" at bounding box center [456, 323] width 193 height 22
type input "*******"
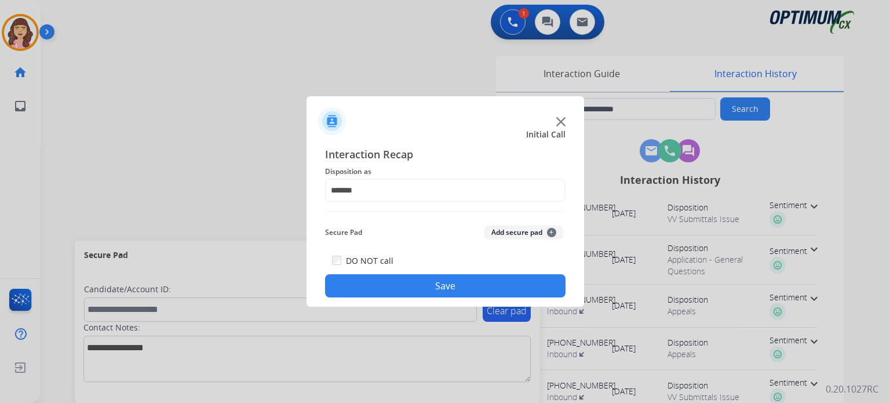
click at [449, 284] on button "Save" at bounding box center [445, 285] width 240 height 23
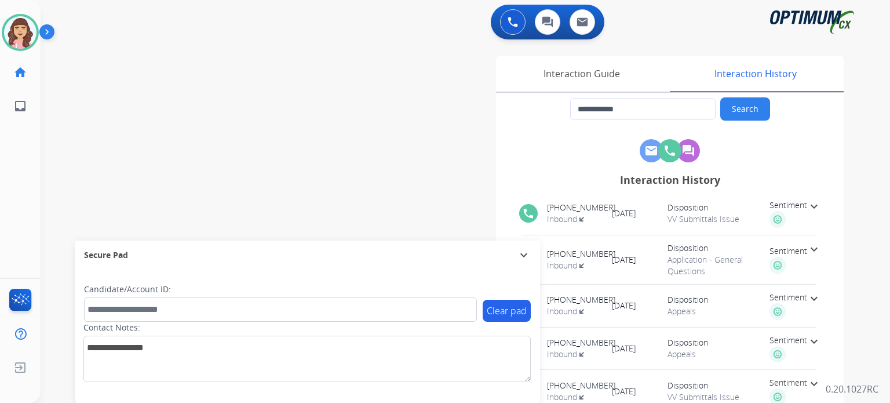
click at [258, 99] on div "**********" at bounding box center [451, 283] width 821 height 483
click at [506, 19] on button at bounding box center [512, 21] width 25 height 25
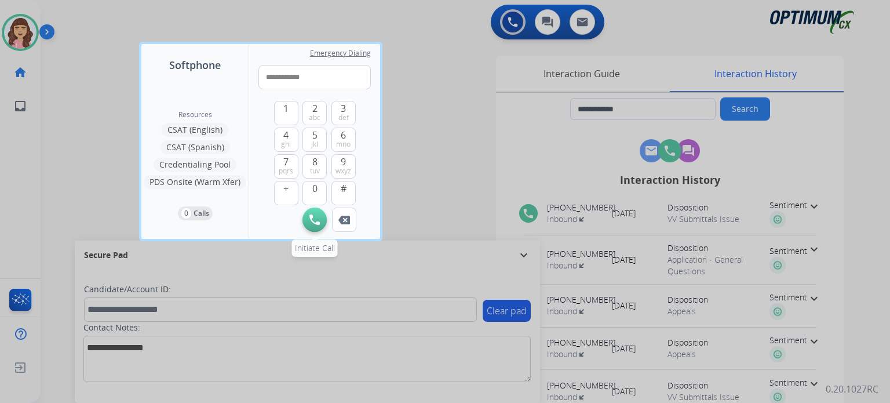
type input "**********"
click at [313, 221] on img at bounding box center [314, 219] width 10 height 10
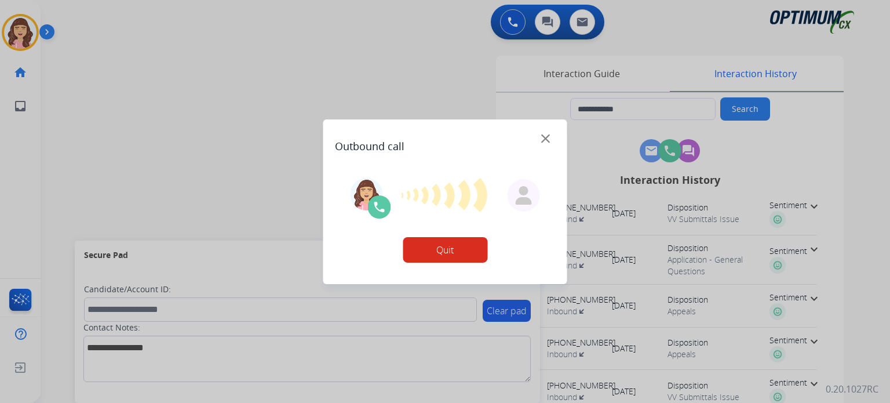
type input "**********"
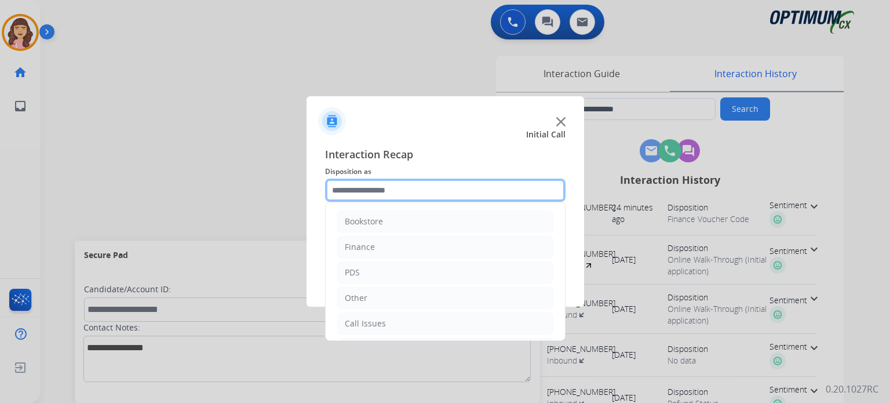
click at [418, 188] on input "text" at bounding box center [445, 189] width 240 height 23
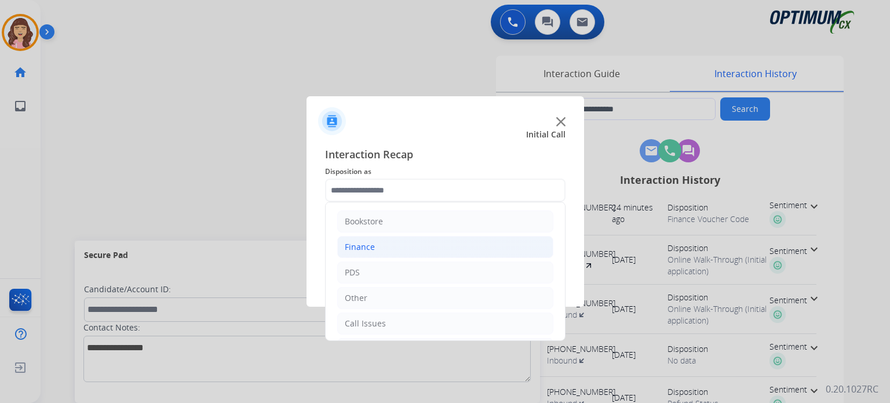
click at [395, 243] on li "Finance" at bounding box center [445, 247] width 216 height 22
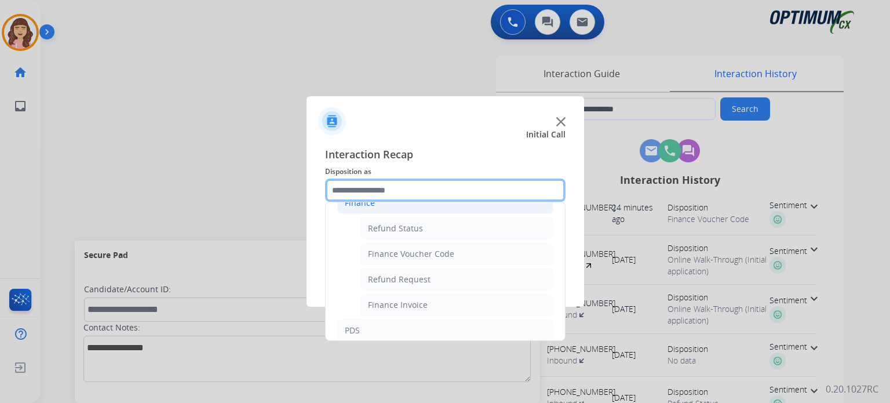
scroll to position [47, 0]
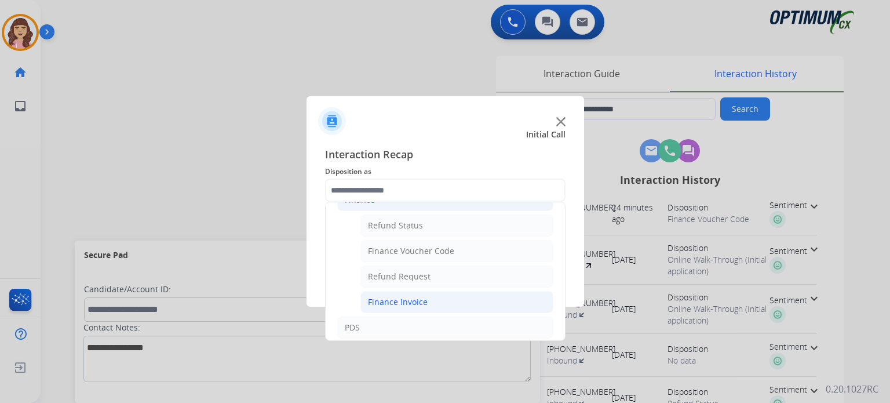
click at [394, 300] on div "Finance Invoice" at bounding box center [398, 302] width 60 height 12
type input "**********"
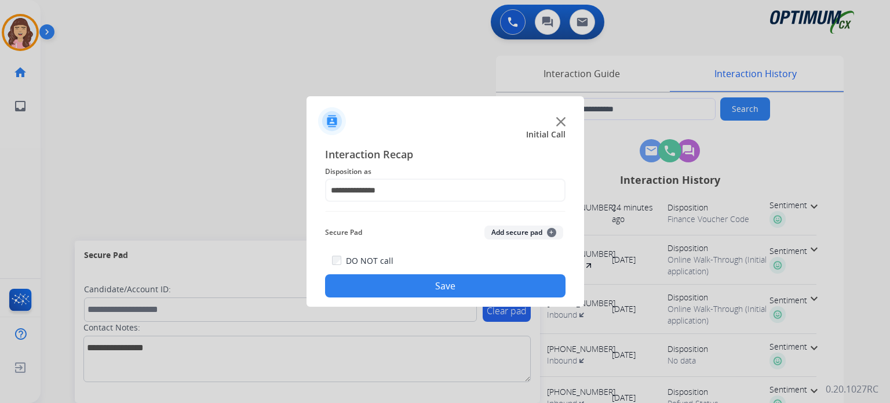
click at [431, 284] on button "Save" at bounding box center [445, 285] width 240 height 23
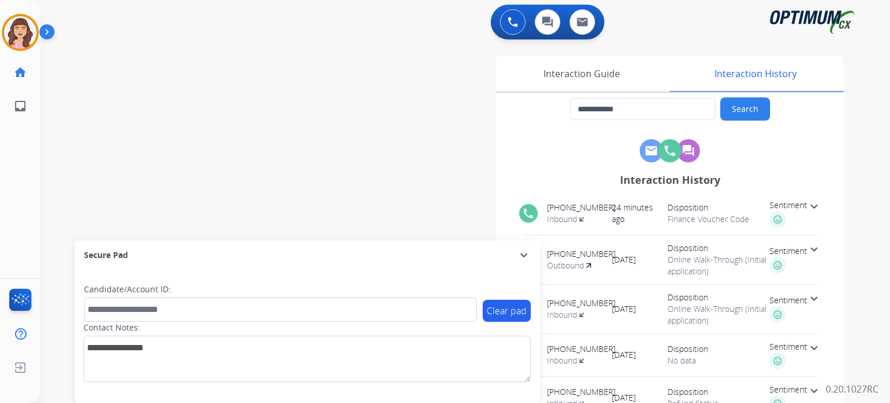
click at [225, 141] on div "**********" at bounding box center [451, 283] width 821 height 483
click at [29, 30] on img at bounding box center [20, 32] width 32 height 32
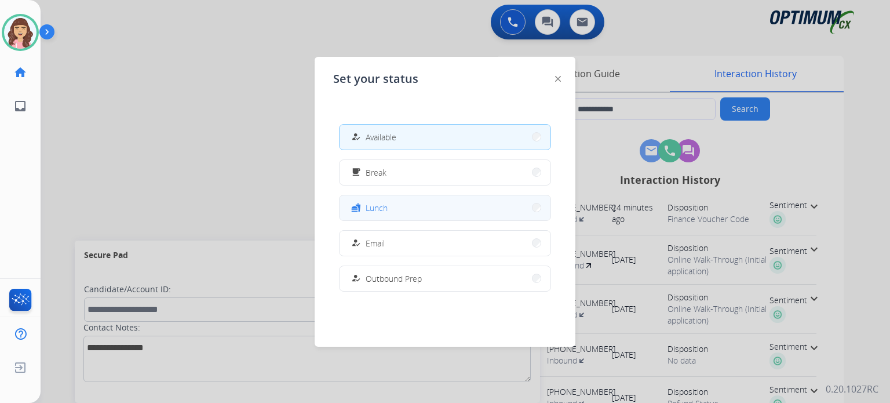
click at [375, 197] on button "fastfood Lunch" at bounding box center [444, 207] width 211 height 25
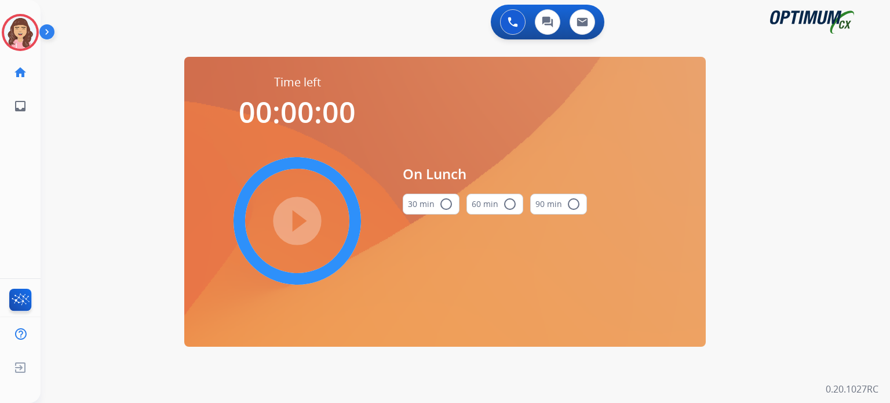
click at [416, 206] on button "30 min radio_button_unchecked" at bounding box center [431, 203] width 57 height 21
click at [292, 217] on mat-icon "play_circle_filled" at bounding box center [297, 221] width 14 height 14
